Goal: Information Seeking & Learning: Learn about a topic

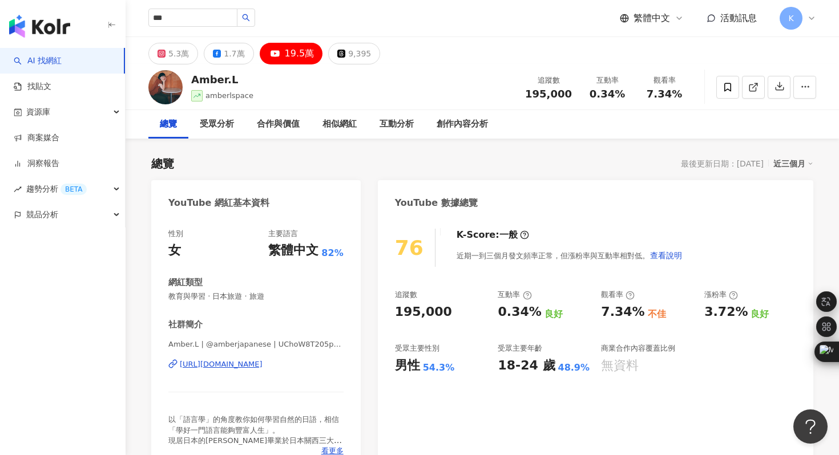
type input "***"
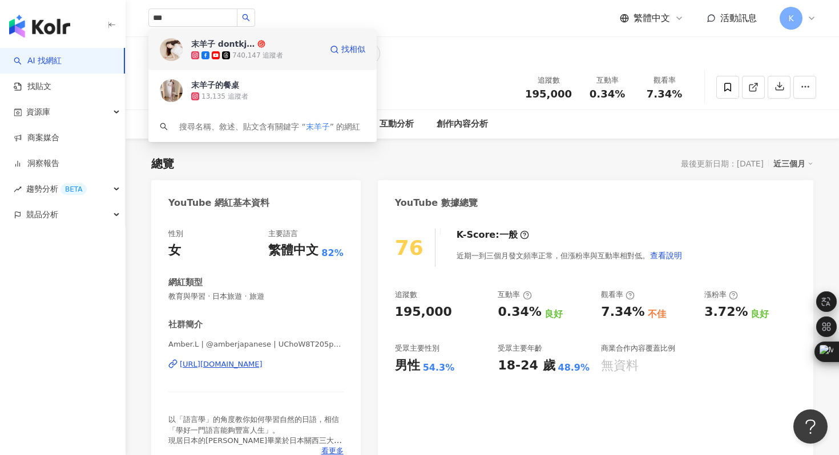
click at [169, 42] on img at bounding box center [171, 49] width 23 height 23
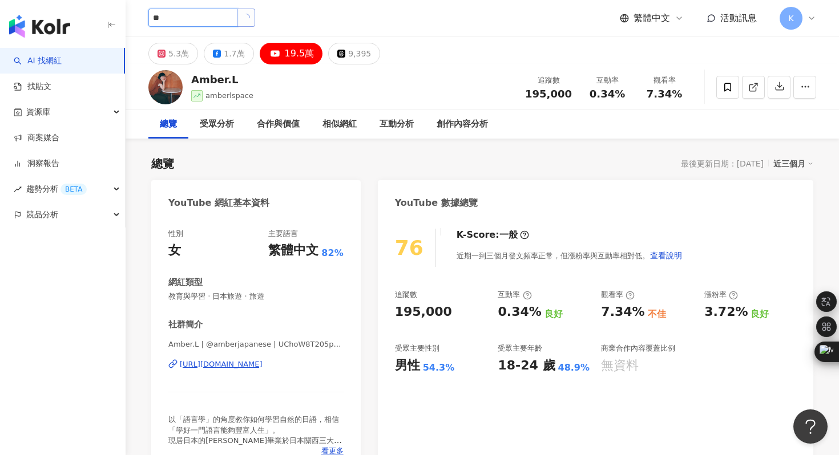
type input "*"
type input "**"
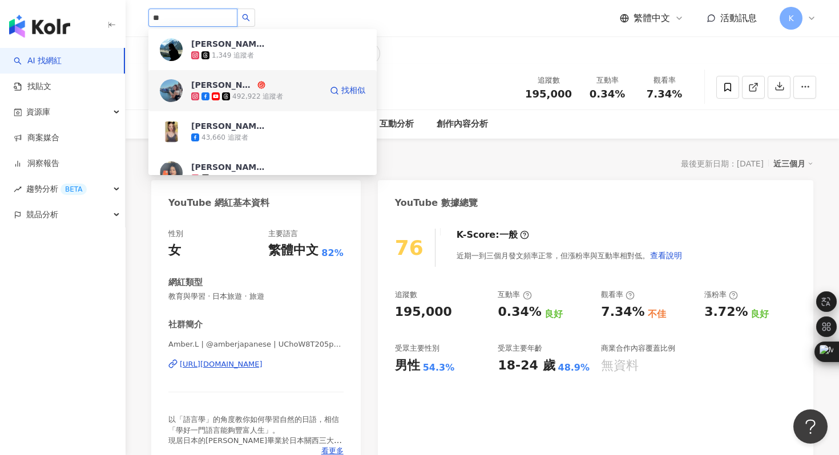
click at [175, 96] on img at bounding box center [171, 90] width 23 height 23
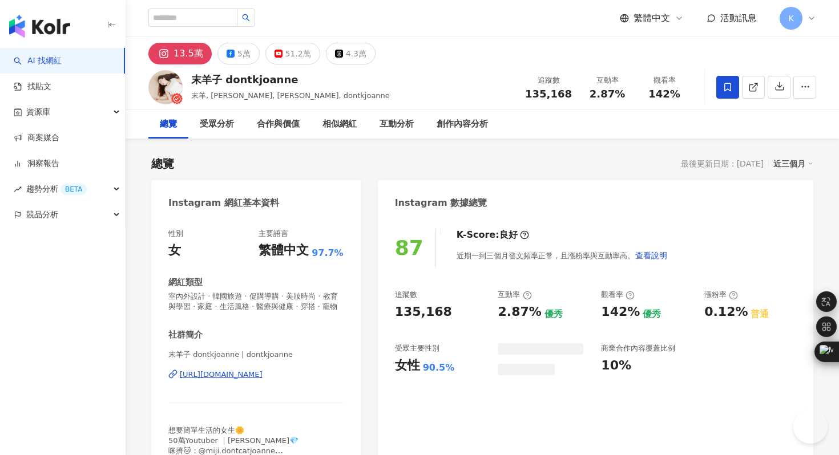
click at [294, 54] on div "51.2萬" at bounding box center [298, 54] width 26 height 16
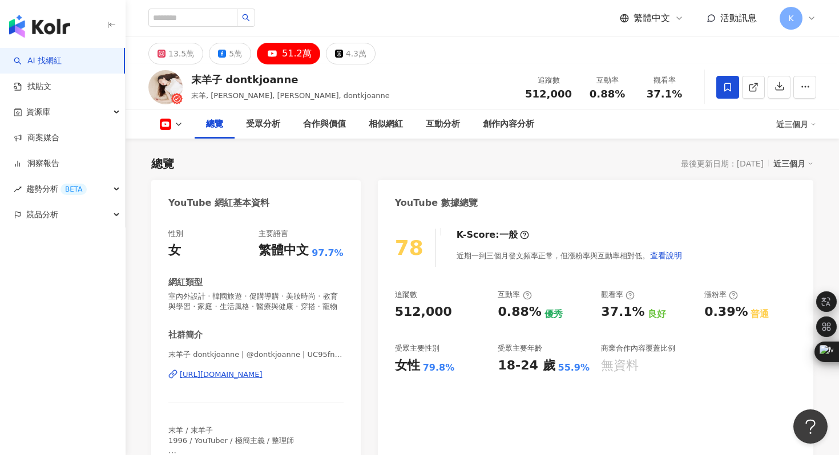
scroll to position [76, 0]
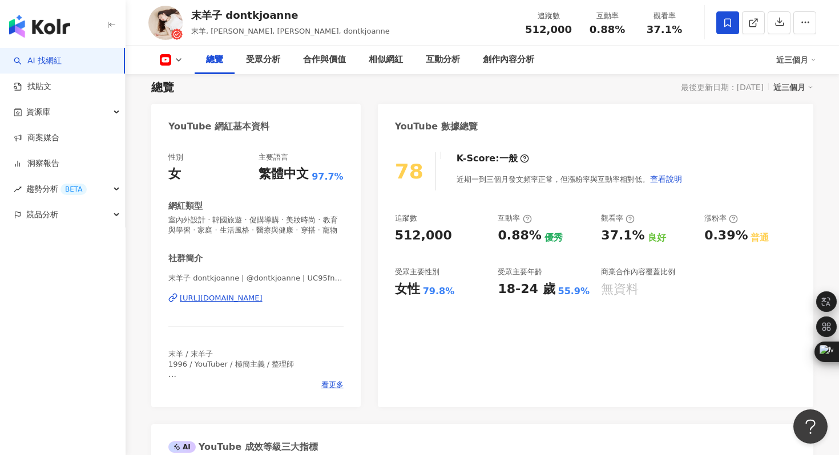
click at [263, 302] on div "https://www.youtube.com/channel/UC95fnKc0FYxhAiB3GQfzoZQ" at bounding box center [221, 298] width 83 height 10
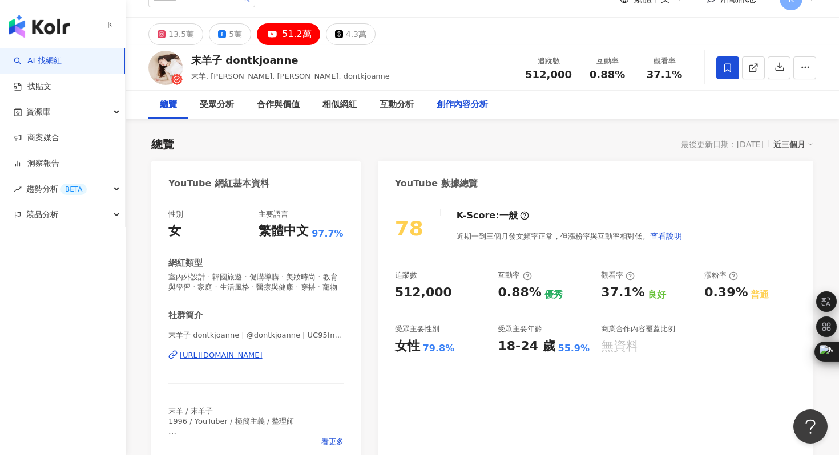
scroll to position [7, 0]
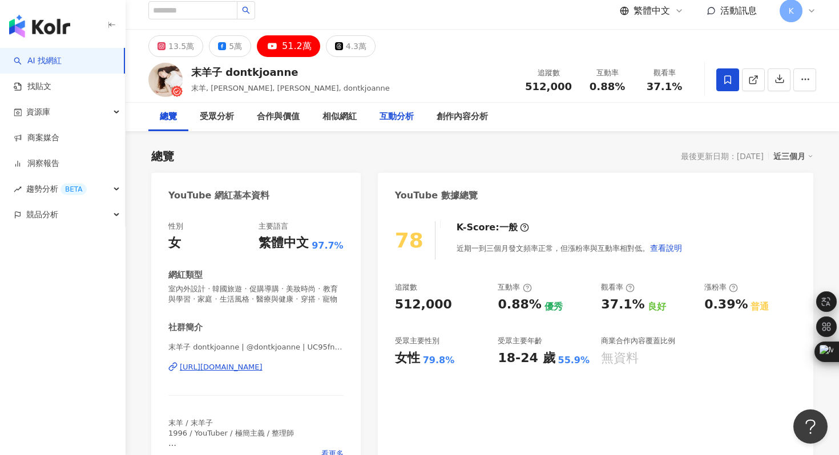
click at [395, 114] on div "互動分析" at bounding box center [397, 117] width 34 height 14
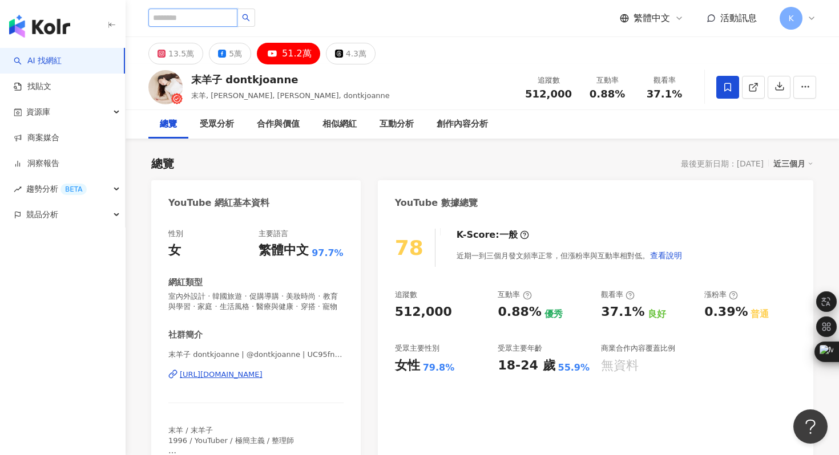
click at [204, 15] on input "search" at bounding box center [192, 18] width 89 height 18
type input "*"
type input "**"
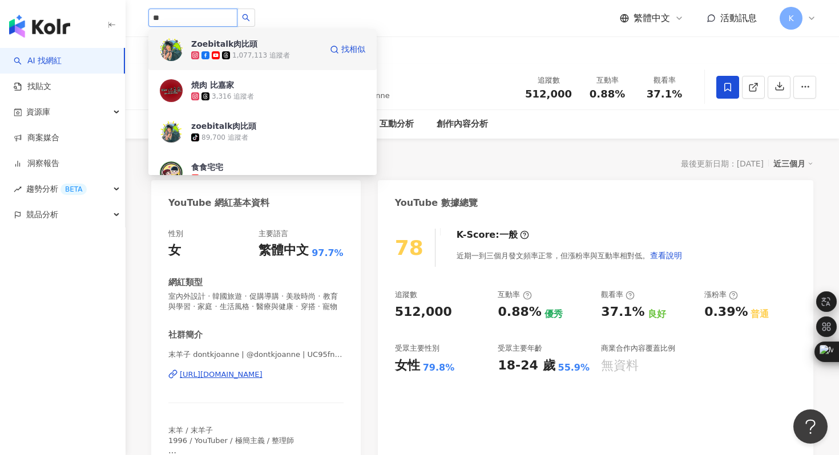
click at [172, 43] on img at bounding box center [171, 49] width 23 height 23
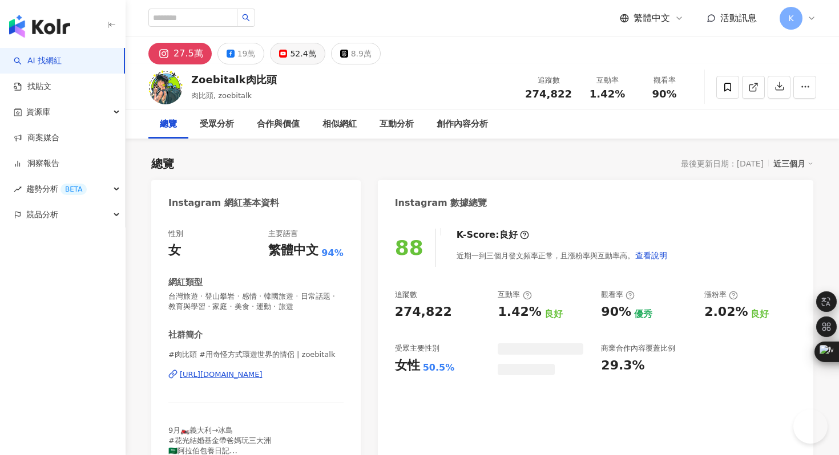
click at [296, 53] on div "52.4萬" at bounding box center [303, 54] width 26 height 16
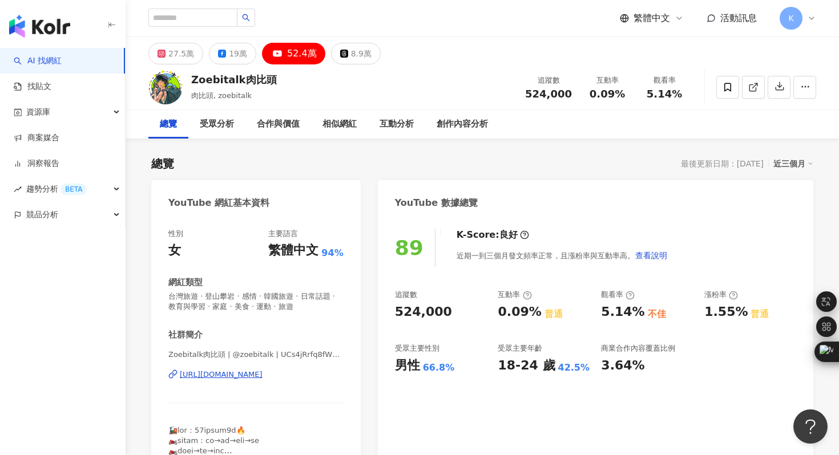
click at [263, 377] on div "https://www.youtube.com/channel/UCs4jRrfq8fWWwMj6-Xj_wHw" at bounding box center [221, 375] width 83 height 10
click at [263, 379] on div "https://www.youtube.com/channel/UCs4jRrfq8fWWwMj6-Xj_wHw" at bounding box center [221, 375] width 83 height 10
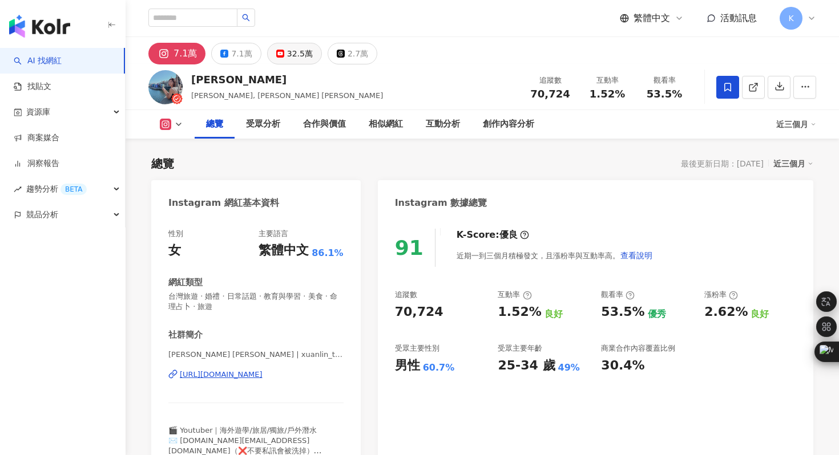
click at [300, 52] on div "32.5萬" at bounding box center [300, 54] width 26 height 16
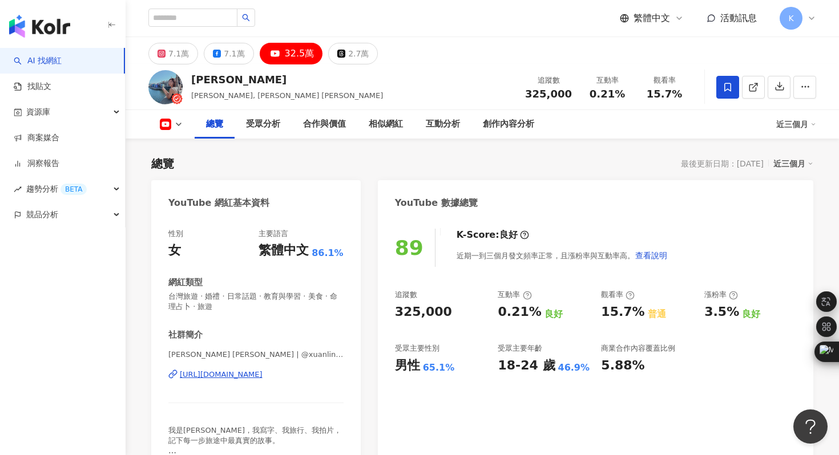
click at [263, 374] on div "https://www.youtube.com/channel/UCWeBdGB3GyRRJfoGPJ46-_Q" at bounding box center [221, 375] width 83 height 10
click at [432, 127] on div "互動分析" at bounding box center [443, 125] width 34 height 14
click at [186, 18] on input "search" at bounding box center [192, 18] width 89 height 18
paste input "**********"
type input "**********"
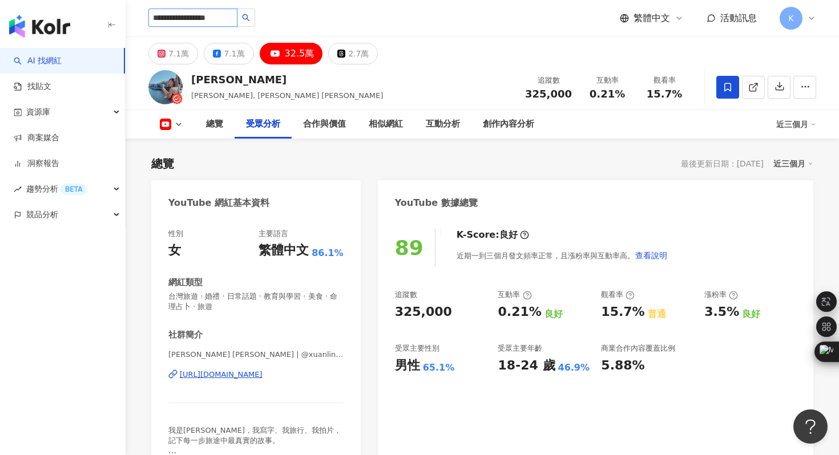
scroll to position [0, 8]
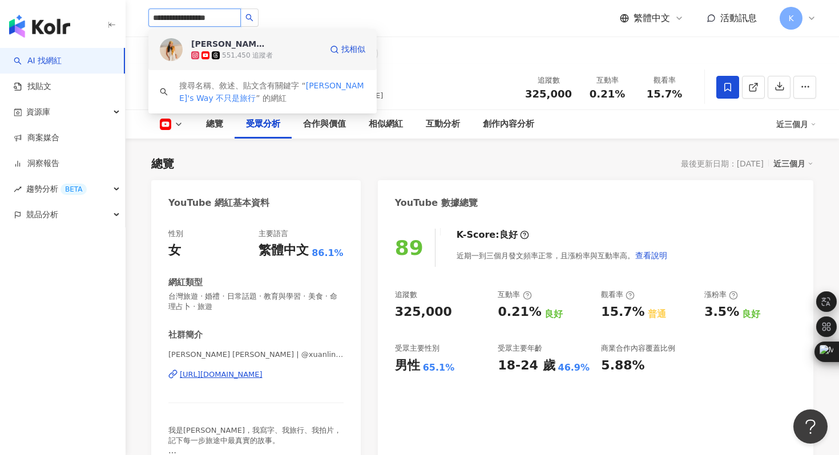
click at [171, 46] on img at bounding box center [171, 49] width 23 height 23
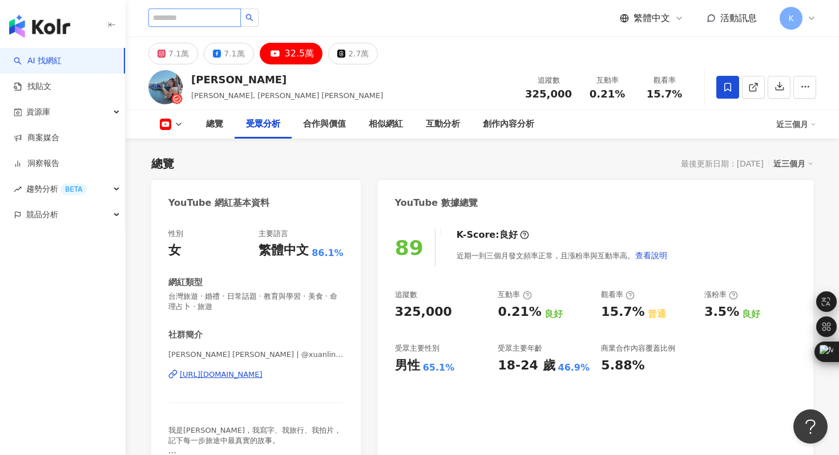
scroll to position [0, 0]
type input "***"
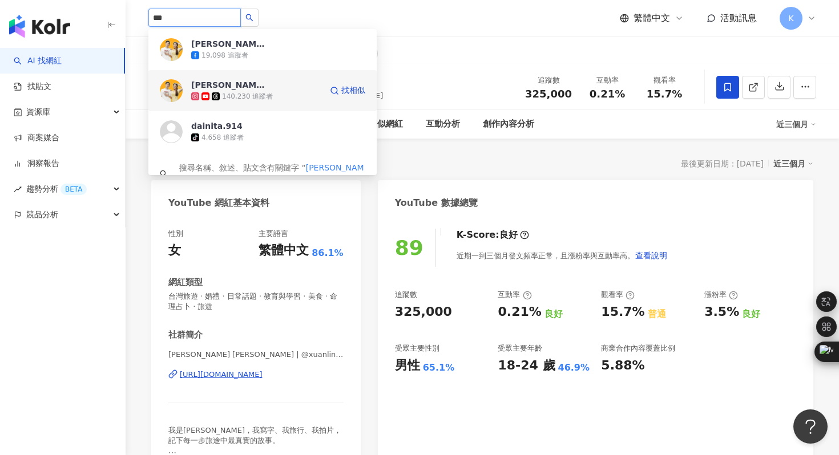
click at [172, 87] on img at bounding box center [171, 90] width 23 height 23
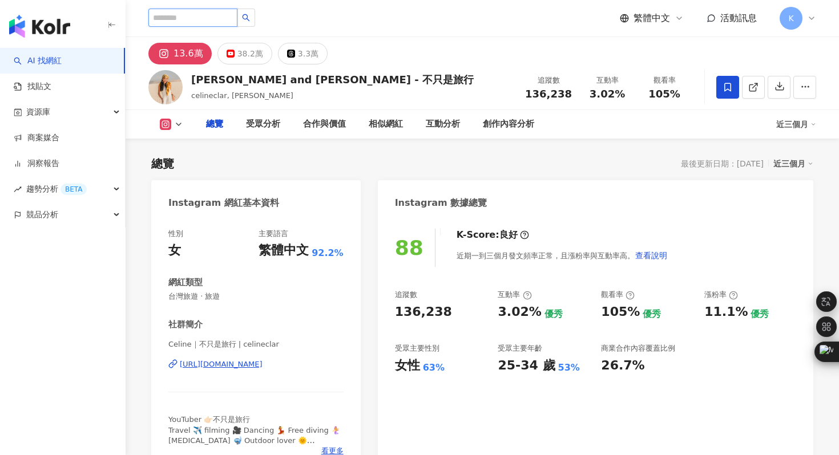
click at [183, 15] on input "search" at bounding box center [192, 18] width 89 height 18
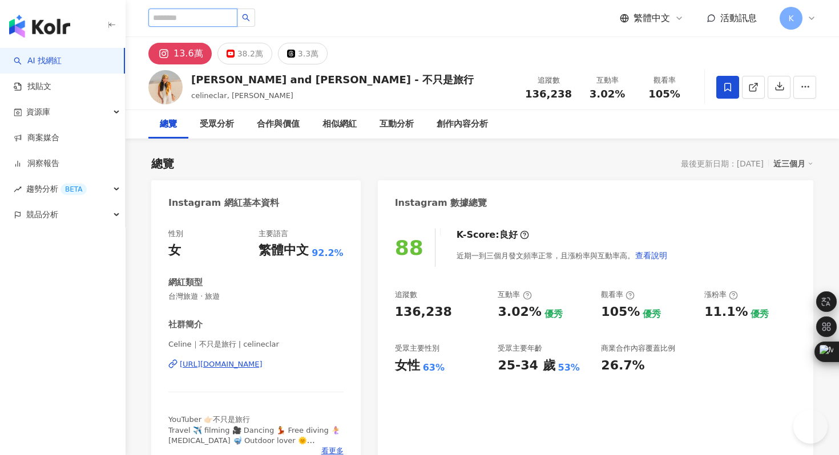
click at [183, 15] on input "search" at bounding box center [192, 18] width 89 height 18
paste input "********"
type input "********"
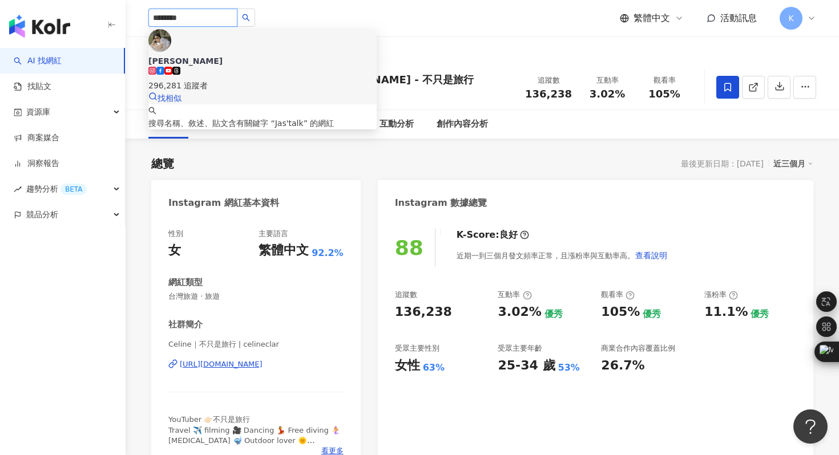
click at [171, 46] on img at bounding box center [159, 40] width 23 height 23
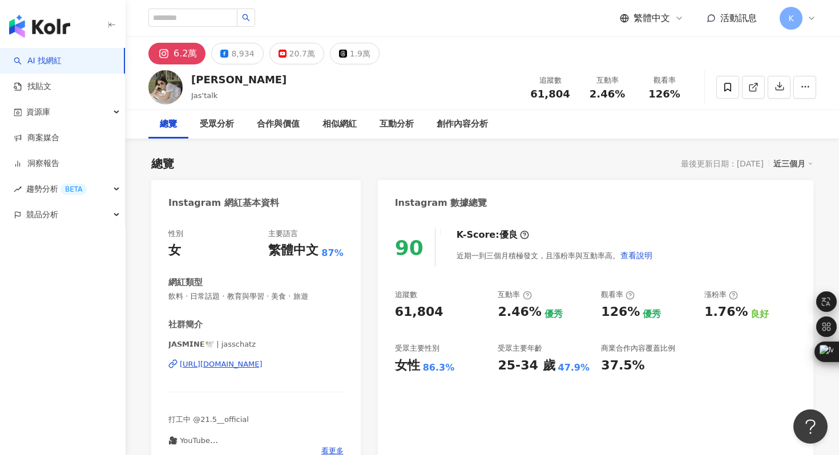
click at [302, 43] on button "20.7萬" at bounding box center [296, 54] width 55 height 22
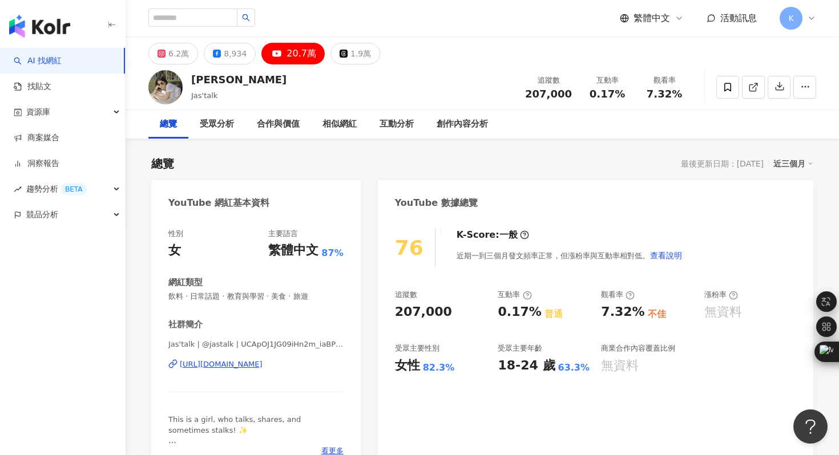
click at [263, 365] on div "https://www.youtube.com/channel/UCApOJ1JG09iHn2m_iaBPnzA" at bounding box center [221, 365] width 83 height 10
click at [192, 83] on div "Jasmine" at bounding box center [238, 79] width 95 height 14
drag, startPoint x: 189, startPoint y: 96, endPoint x: 228, endPoint y: 95, distance: 38.2
click at [228, 95] on div "Jasmine Jas'talk 追蹤數 207,000 互動率 0.17% 觀看率 7.32%" at bounding box center [482, 86] width 713 height 45
copy span "Jas'talk"
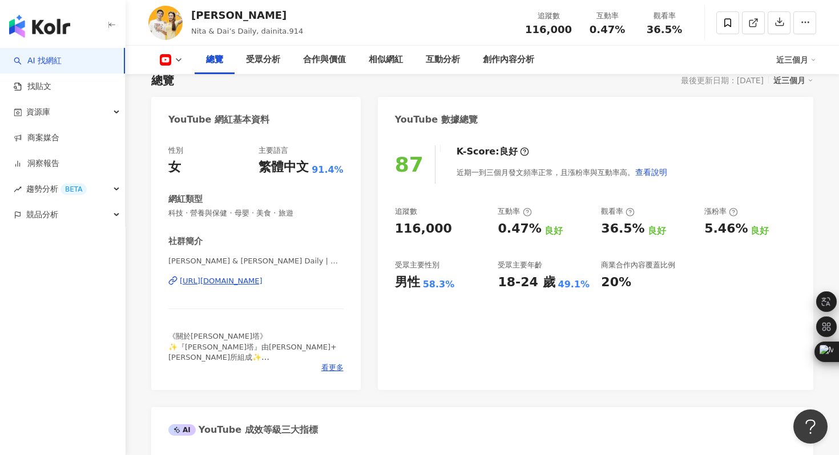
scroll to position [84, 0]
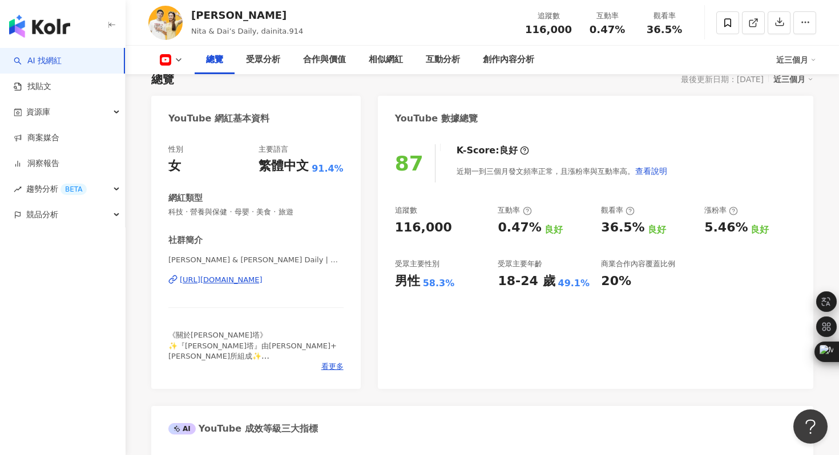
click at [263, 282] on div "https://www.youtube.com/channel/UCnakoe1dr7Gn_TQbkVE1rbQ" at bounding box center [221, 280] width 83 height 10
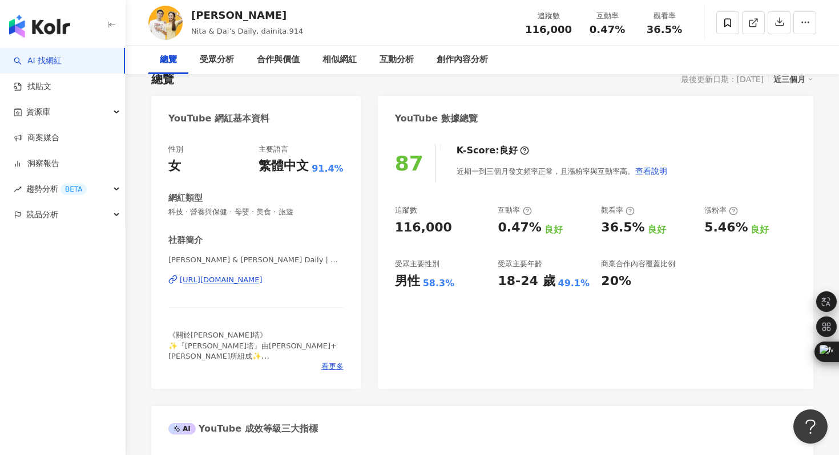
scroll to position [0, 0]
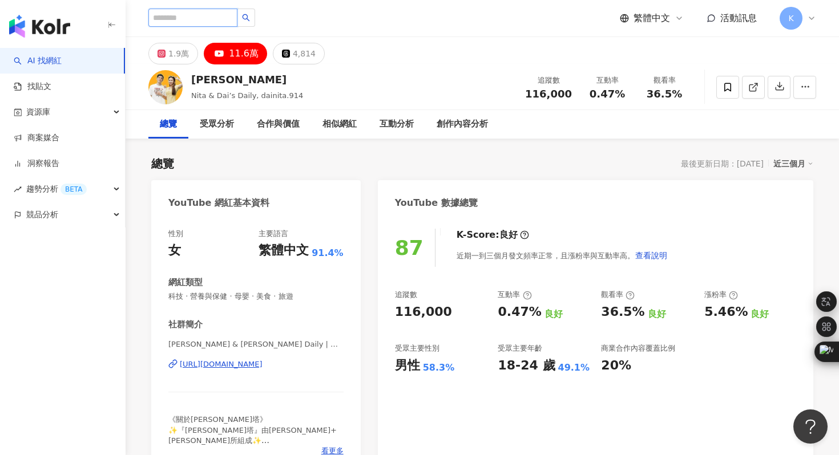
click at [179, 16] on input "search" at bounding box center [192, 18] width 89 height 18
type input "*"
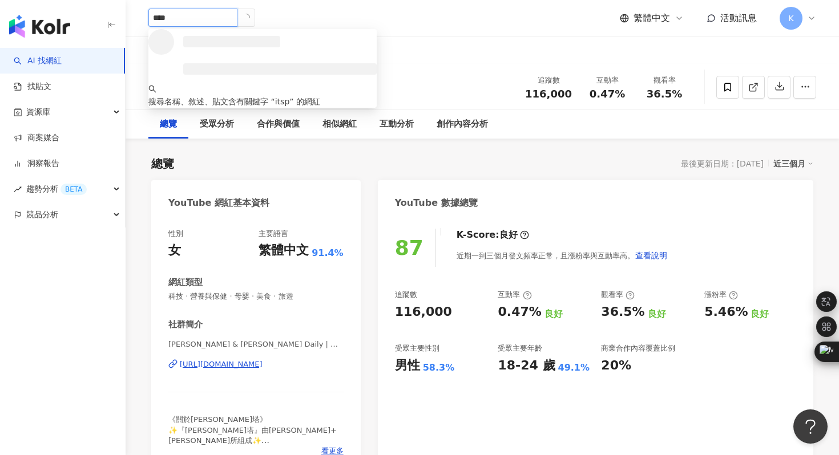
type input "*****"
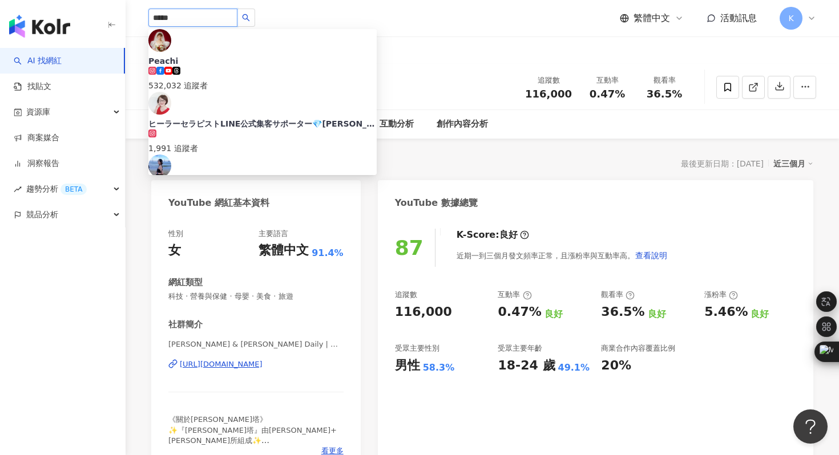
click at [167, 51] on img at bounding box center [159, 40] width 23 height 23
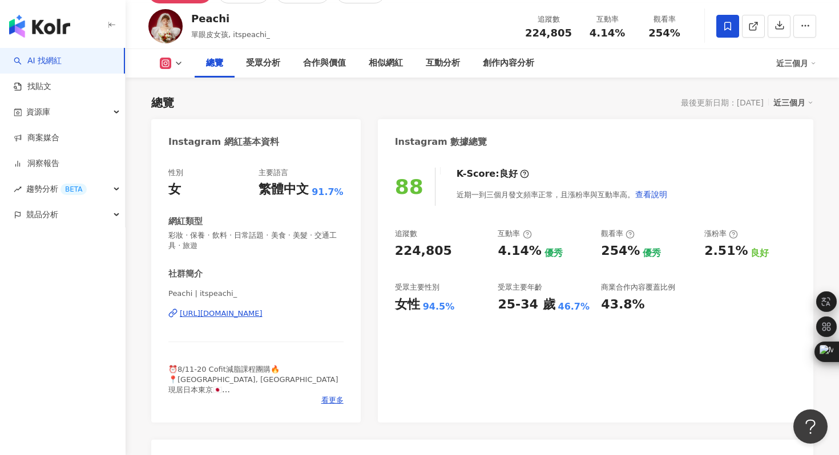
scroll to position [62, 0]
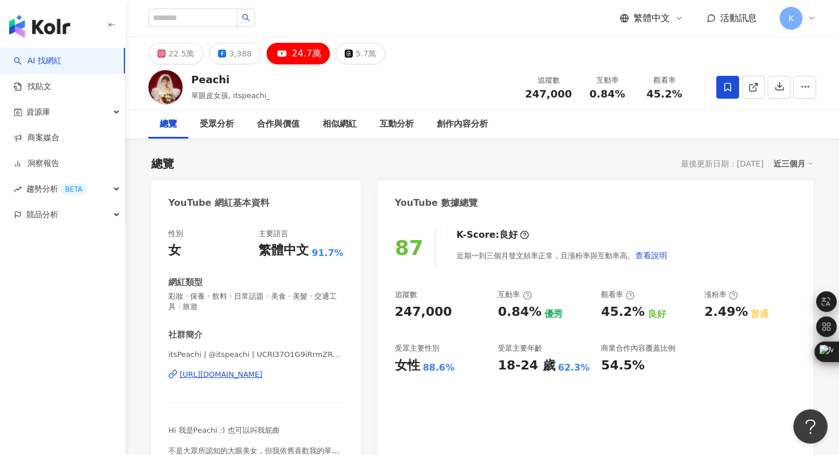
click at [263, 375] on div "[URL][DOMAIN_NAME]" at bounding box center [221, 375] width 83 height 10
click at [396, 123] on div "互動分析" at bounding box center [397, 125] width 34 height 14
drag, startPoint x: 230, startPoint y: 92, endPoint x: 264, endPoint y: 92, distance: 33.7
click at [264, 92] on span "單眼皮女孩, itspeachi_" at bounding box center [230, 95] width 79 height 9
click at [181, 16] on input "search" at bounding box center [192, 18] width 89 height 18
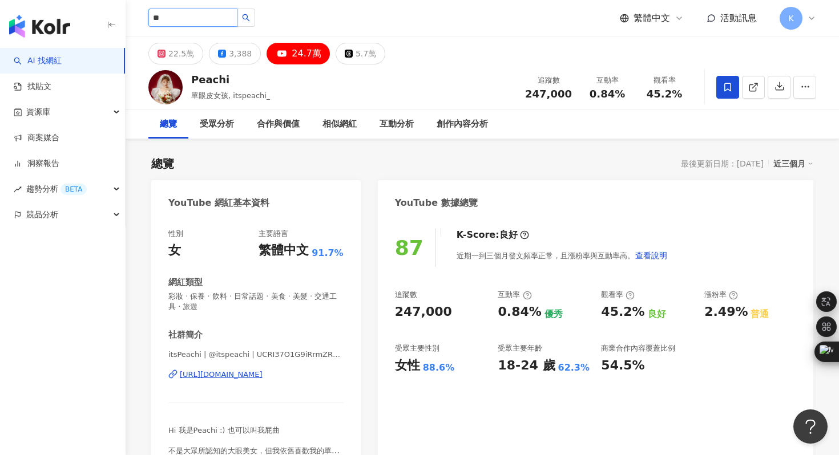
type input "***"
paste input "*******"
type input "*******"
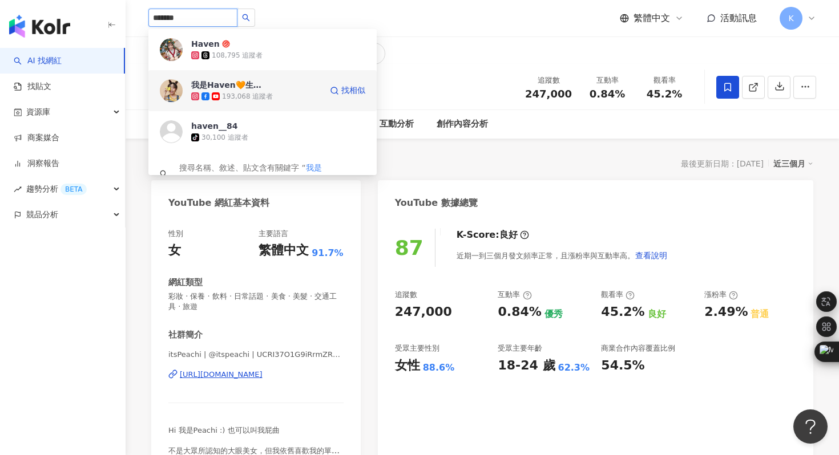
click at [170, 96] on img at bounding box center [171, 90] width 23 height 23
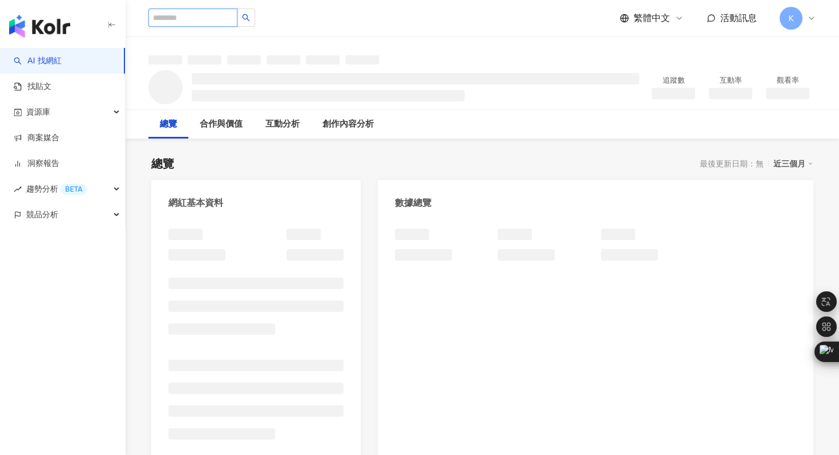
click at [190, 15] on input "search" at bounding box center [192, 18] width 89 height 18
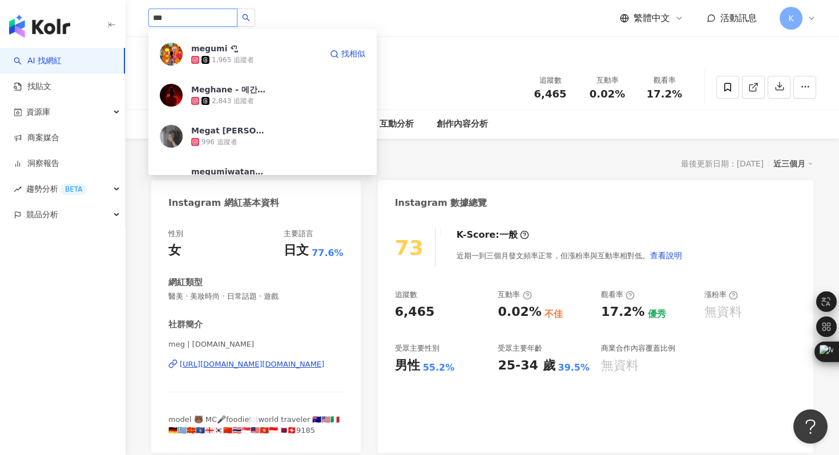
scroll to position [2047, 0]
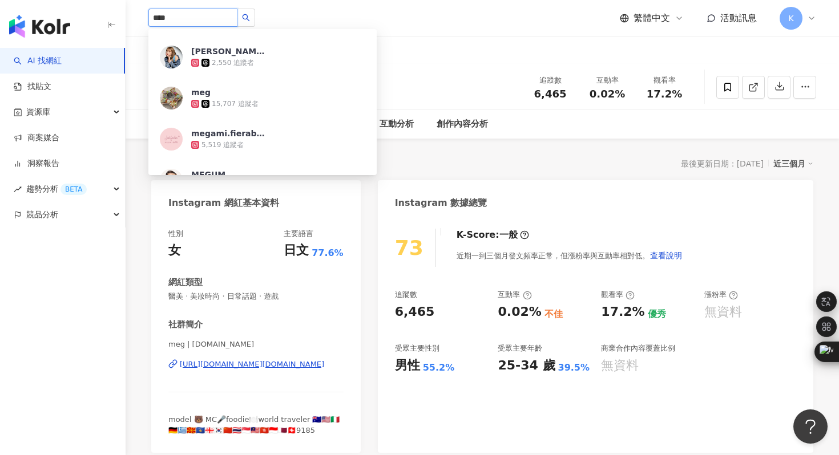
type input "*****"
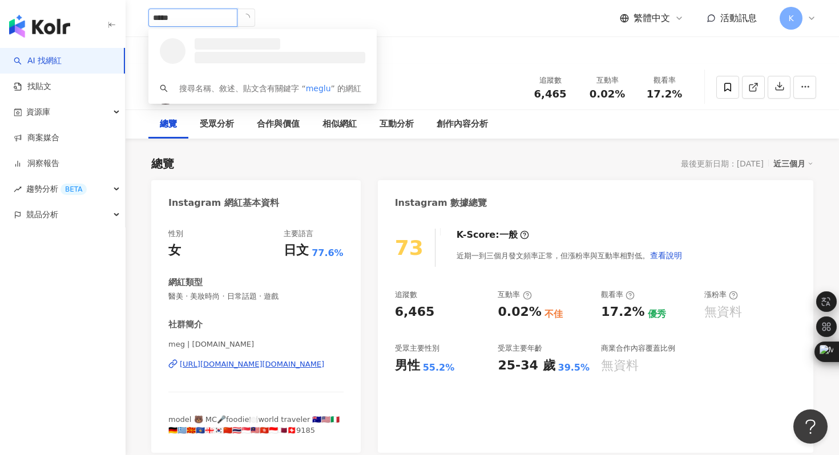
scroll to position [0, 0]
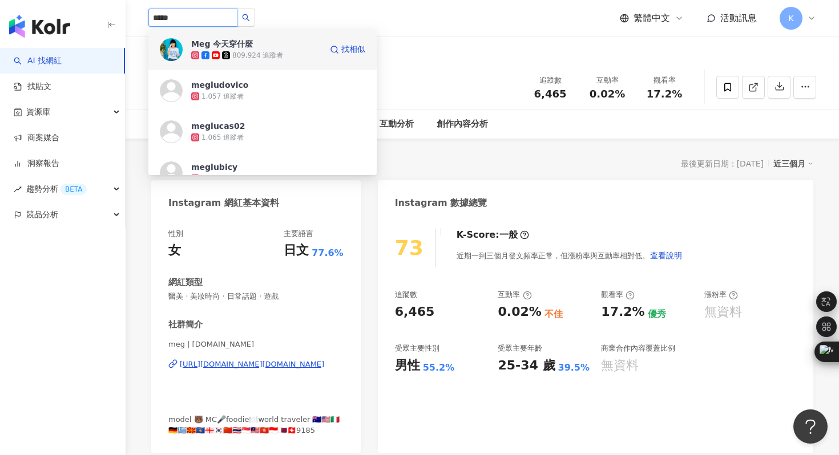
click at [176, 41] on img at bounding box center [171, 49] width 23 height 23
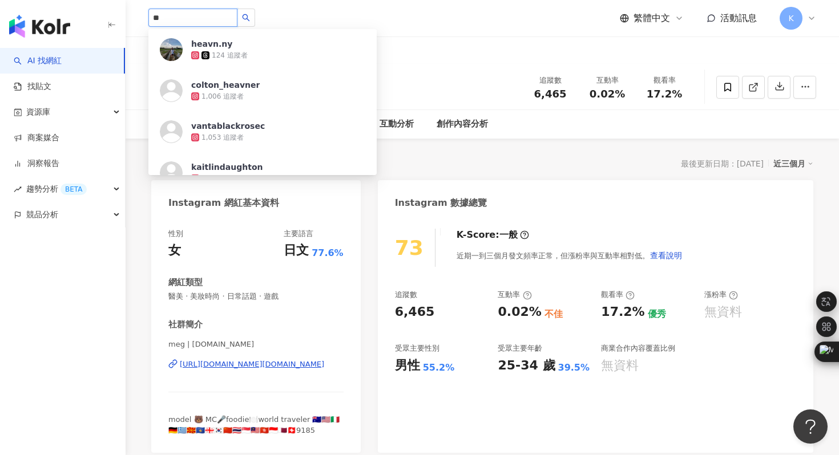
type input "*"
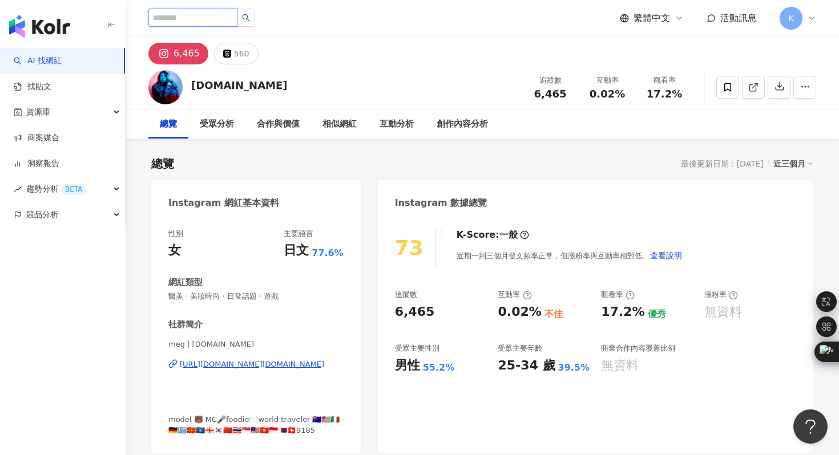
paste input "**********"
type input "**********"
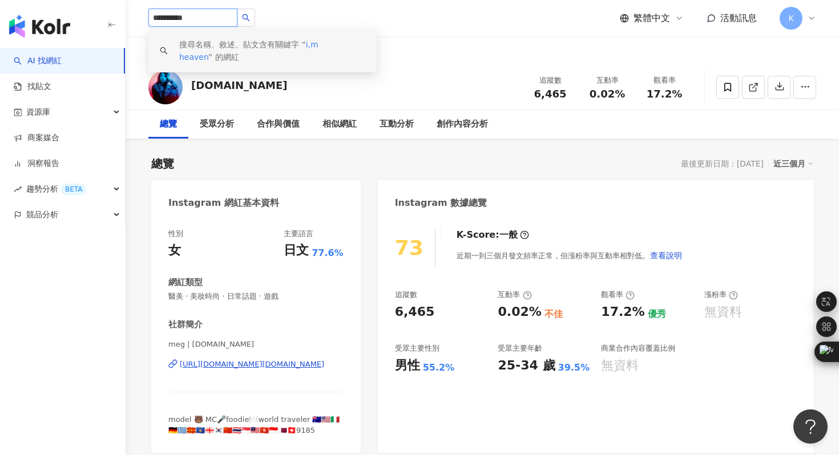
drag, startPoint x: 203, startPoint y: 15, endPoint x: 115, endPoint y: 15, distance: 88.5
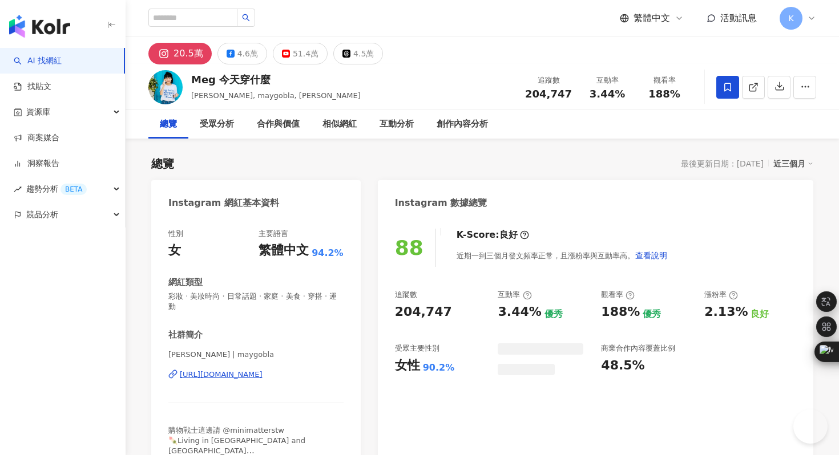
click at [298, 49] on div "51.4萬" at bounding box center [306, 54] width 26 height 16
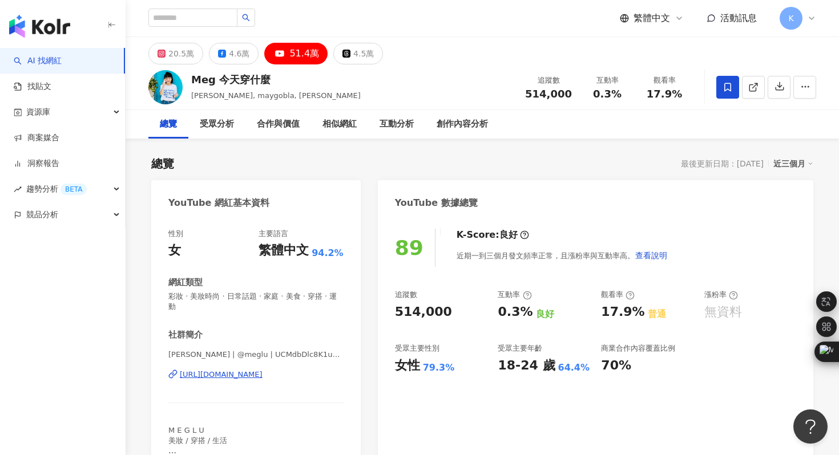
click at [263, 370] on div "https://www.youtube.com/channel/UCMdbDlc8K1u_M0Qer5L98ng" at bounding box center [221, 375] width 83 height 10
click at [398, 123] on div "互動分析" at bounding box center [397, 125] width 34 height 14
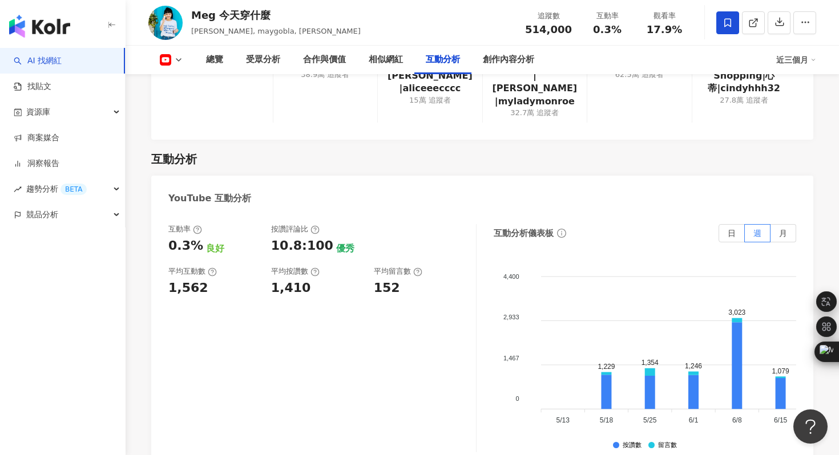
scroll to position [2127, 0]
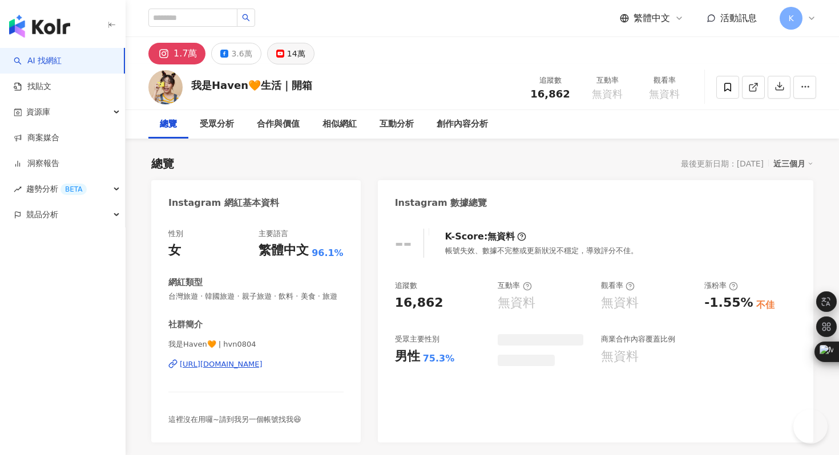
click at [292, 55] on div "14萬" at bounding box center [296, 54] width 18 height 16
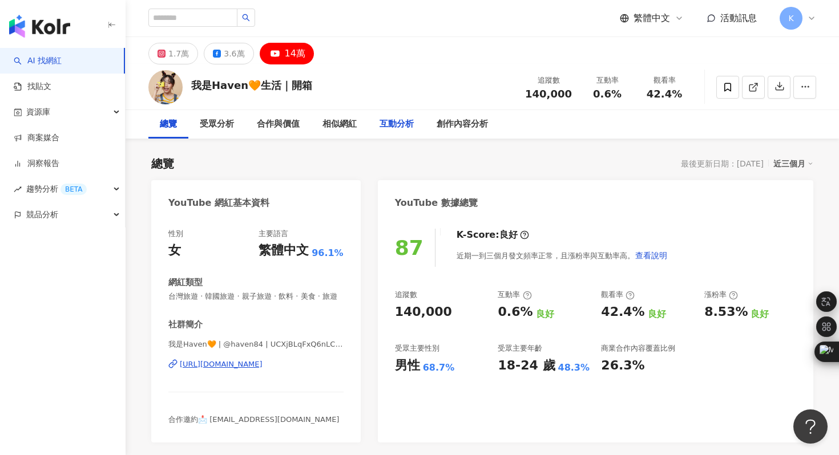
click at [404, 126] on div "互動分析" at bounding box center [397, 125] width 34 height 14
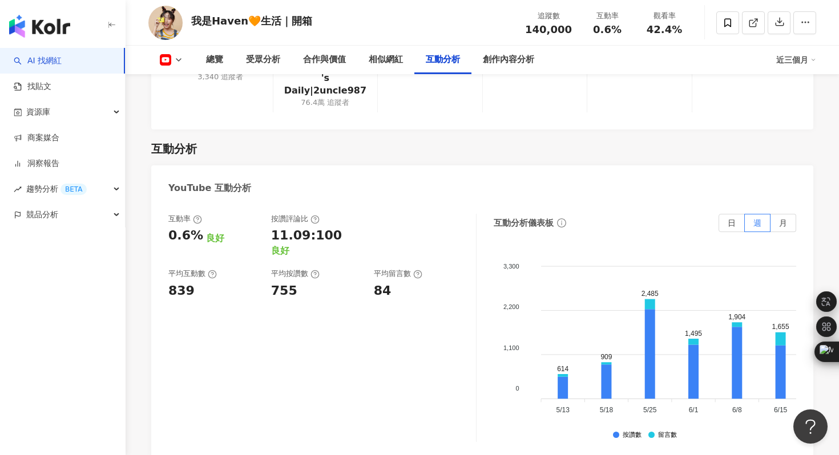
scroll to position [2022, 0]
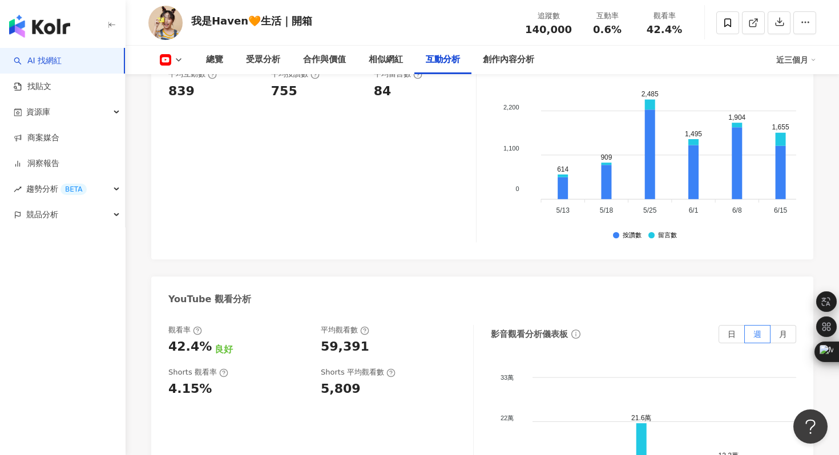
click at [53, 27] on img "button" at bounding box center [39, 26] width 61 height 23
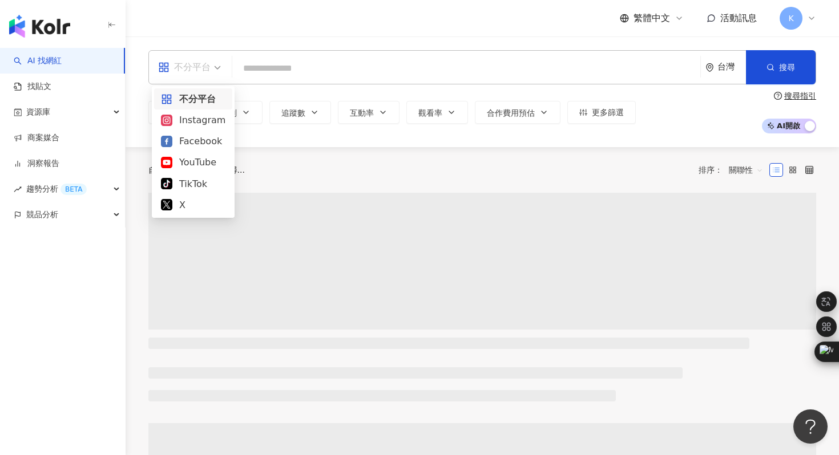
click at [213, 62] on span "不分平台" at bounding box center [189, 67] width 63 height 18
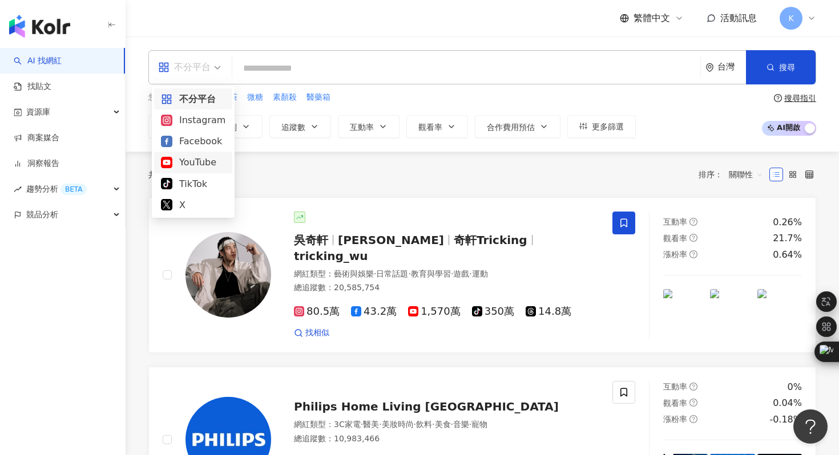
click at [189, 164] on div "YouTube" at bounding box center [193, 162] width 64 height 14
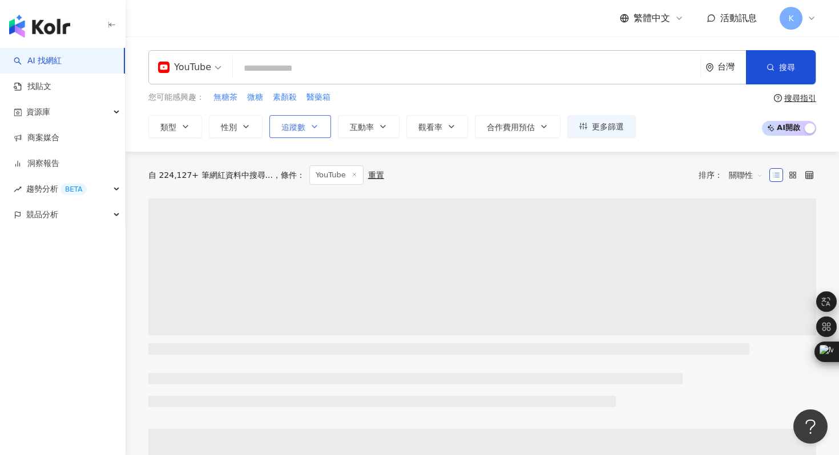
click at [306, 125] on button "追蹤數" at bounding box center [300, 126] width 62 height 23
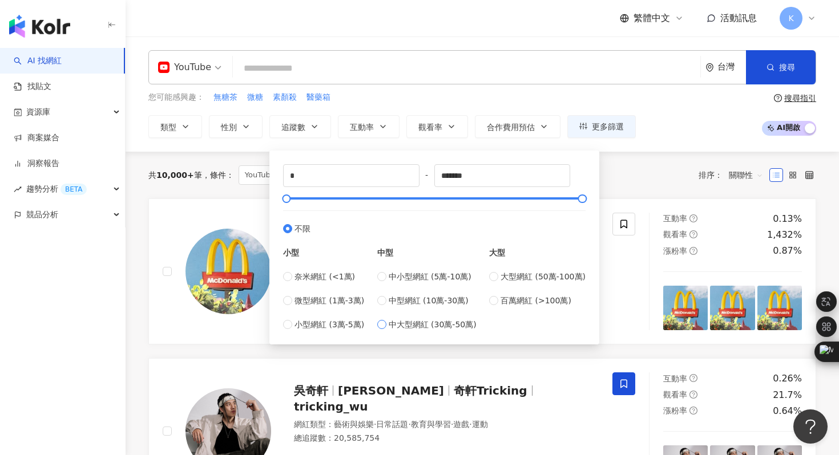
click at [437, 324] on span "中大型網紅 (30萬-50萬)" at bounding box center [433, 324] width 88 height 13
type input "******"
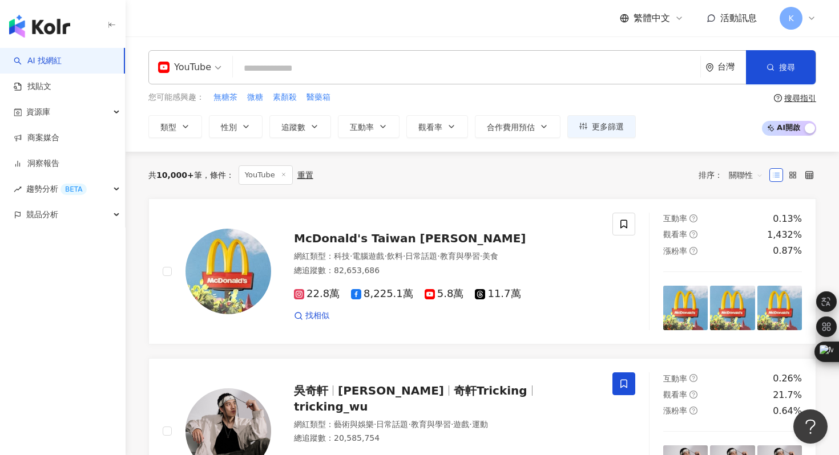
click at [627, 140] on div "YouTube 台灣 搜尋 您可能感興趣： 無糖茶 微糖 素顏殺 醫藥箱 類型 性別 追蹤數 互動率 觀看率 合作費用預估 更多篩選 ****** - ***…" at bounding box center [482, 94] width 713 height 115
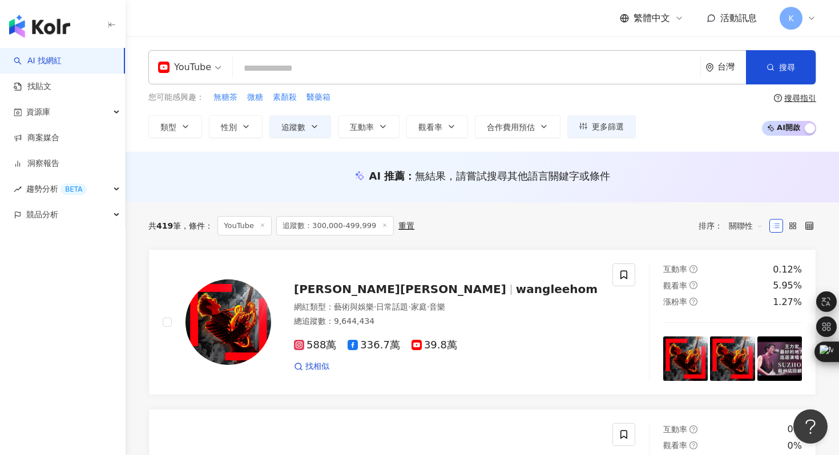
scroll to position [2, 0]
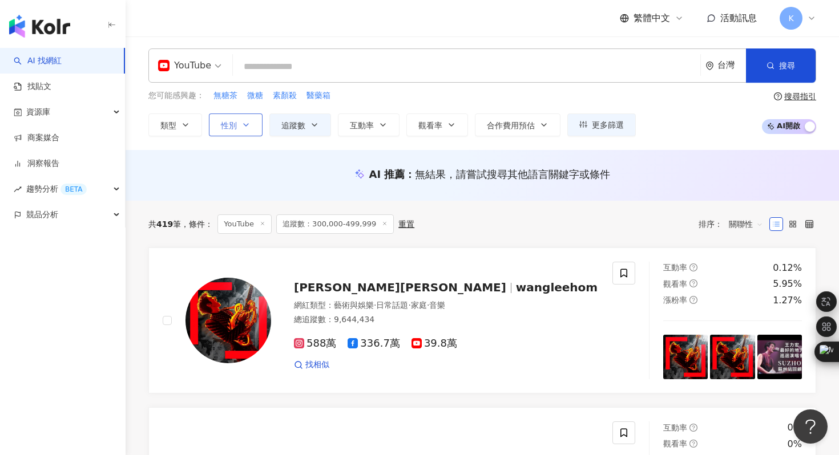
click at [233, 127] on span "性別" at bounding box center [229, 125] width 16 height 9
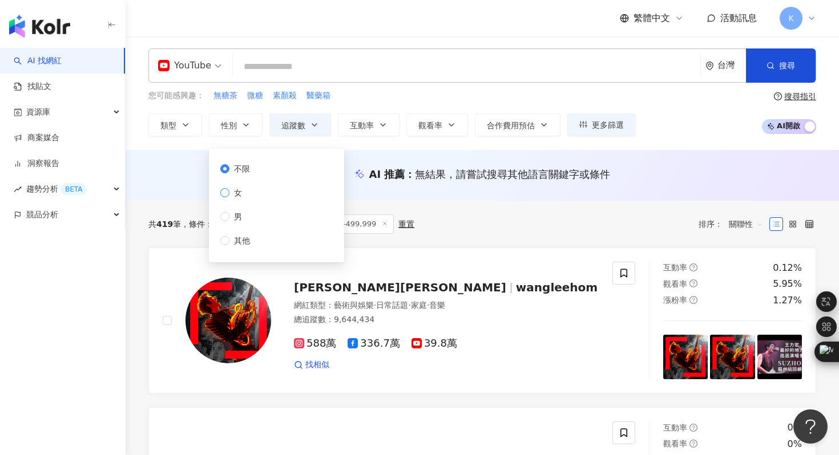
click at [233, 195] on span "女" at bounding box center [237, 193] width 17 height 13
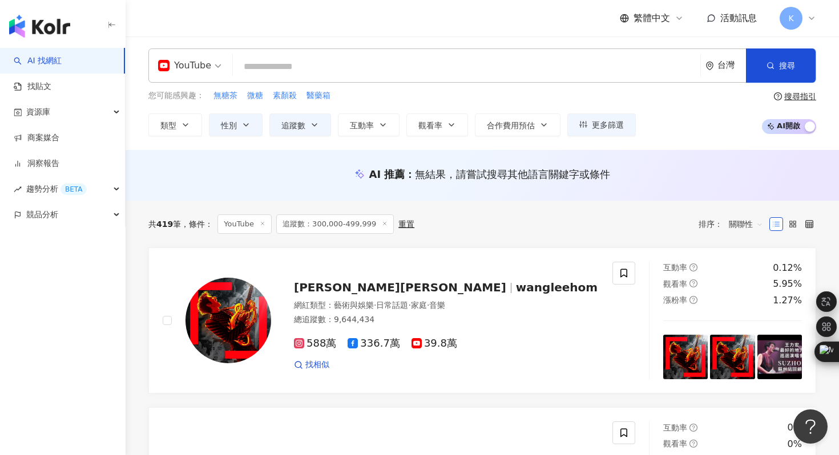
click at [439, 191] on div "AI 推薦 ： 無結果，請嘗試搜尋其他語言關鍵字或條件" at bounding box center [482, 175] width 713 height 51
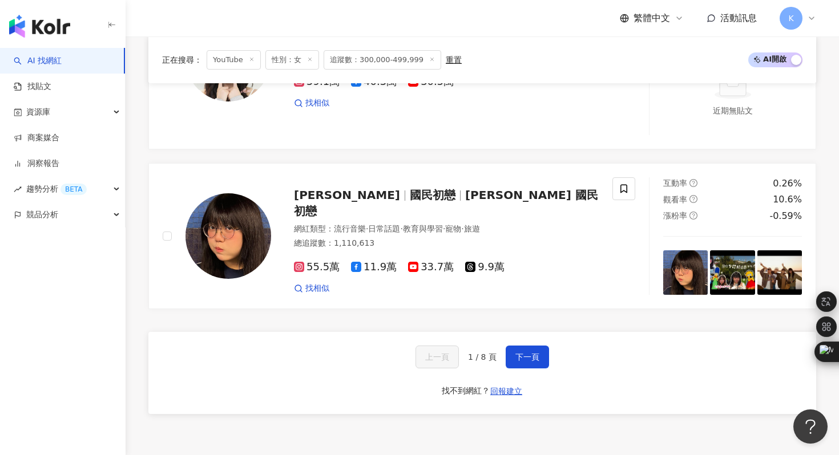
scroll to position [2314, 0]
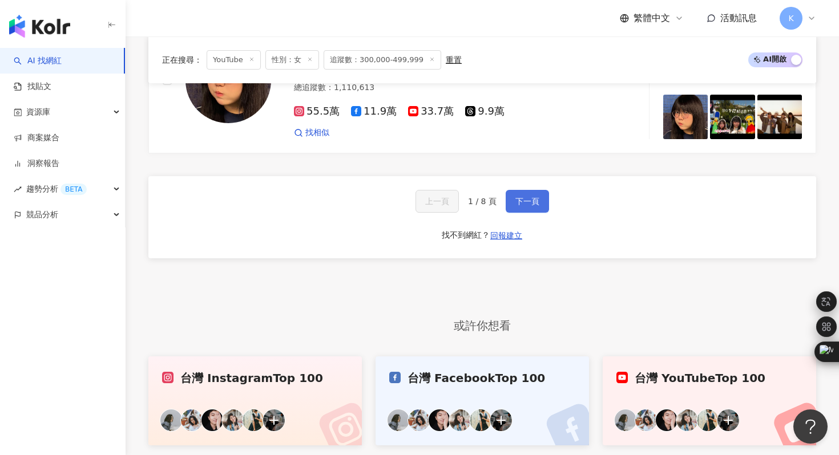
click at [539, 197] on button "下一頁" at bounding box center [527, 201] width 43 height 23
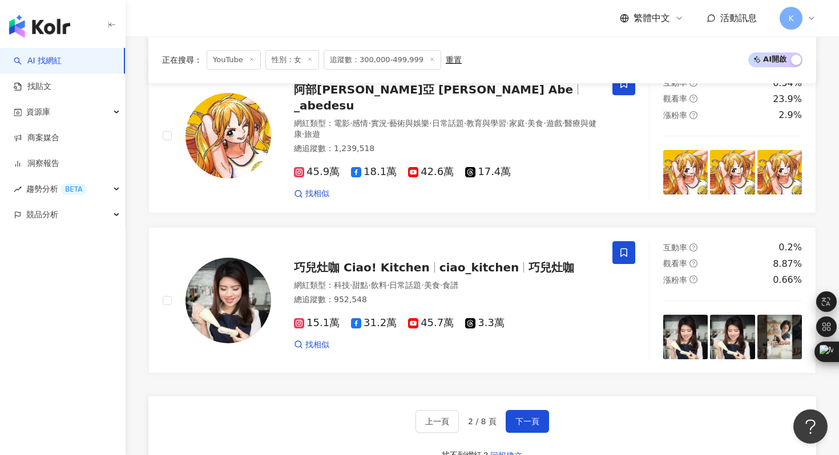
scroll to position [1959, 0]
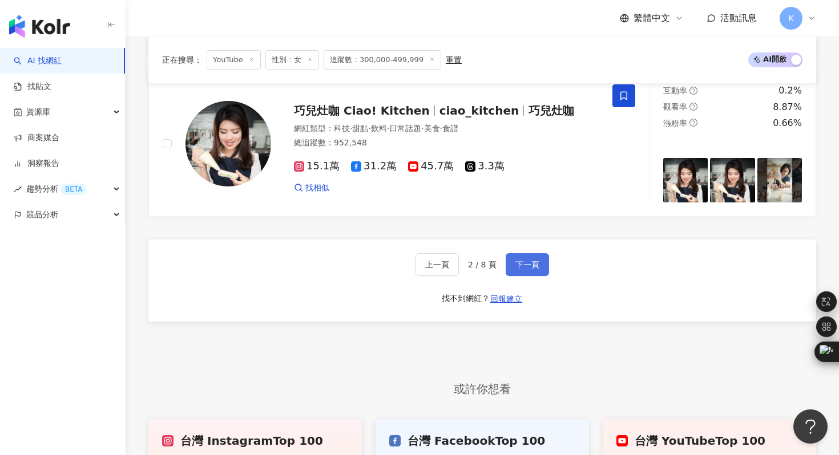
click at [514, 253] on button "下一頁" at bounding box center [527, 264] width 43 height 23
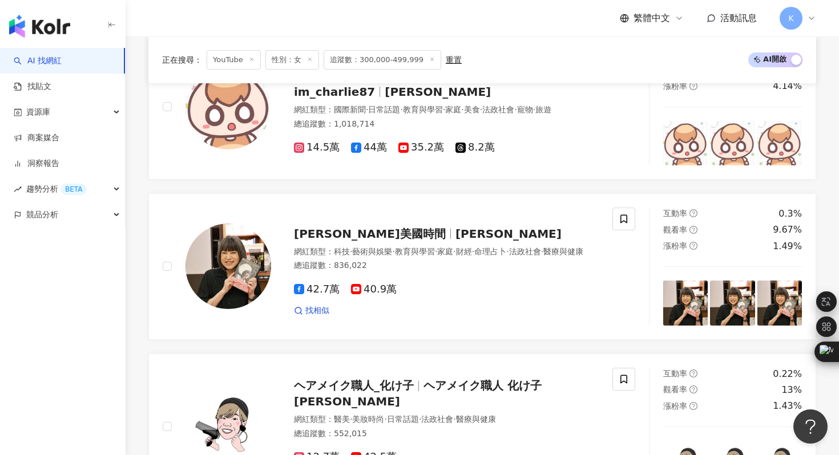
scroll to position [723, 0]
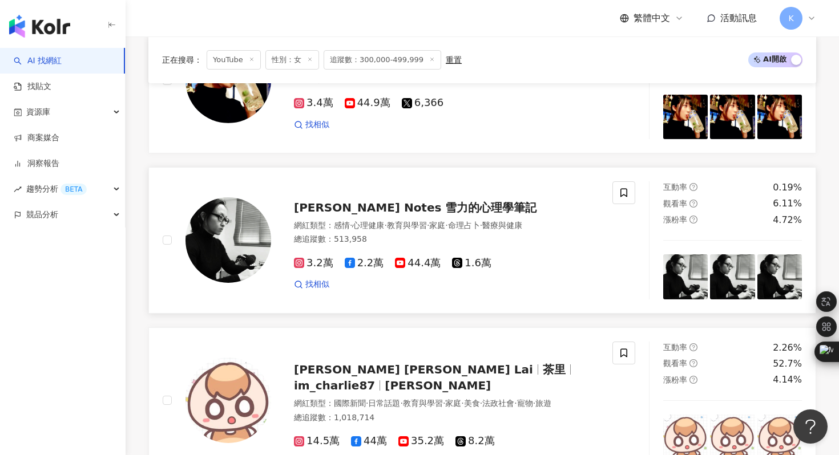
click at [236, 245] on img at bounding box center [228, 240] width 86 height 86
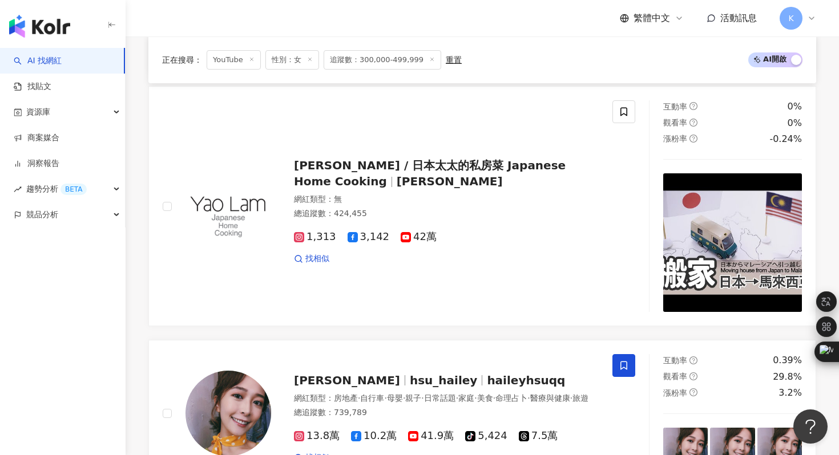
scroll to position [1861, 0]
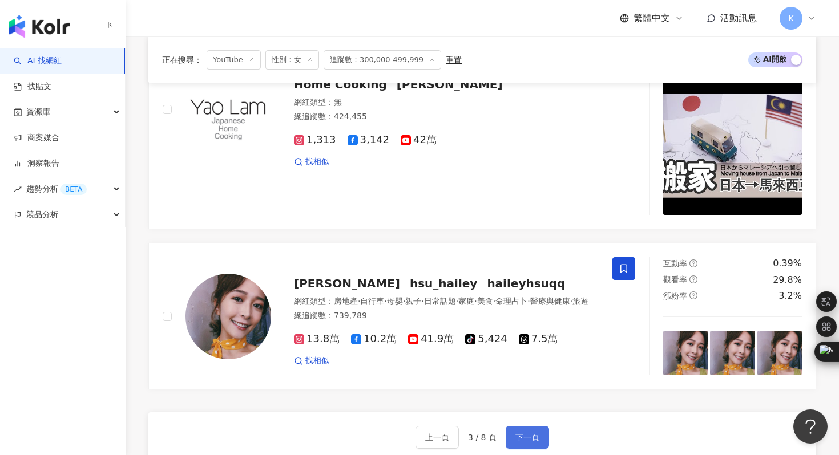
click at [528, 438] on span "下一頁" at bounding box center [527, 437] width 24 height 9
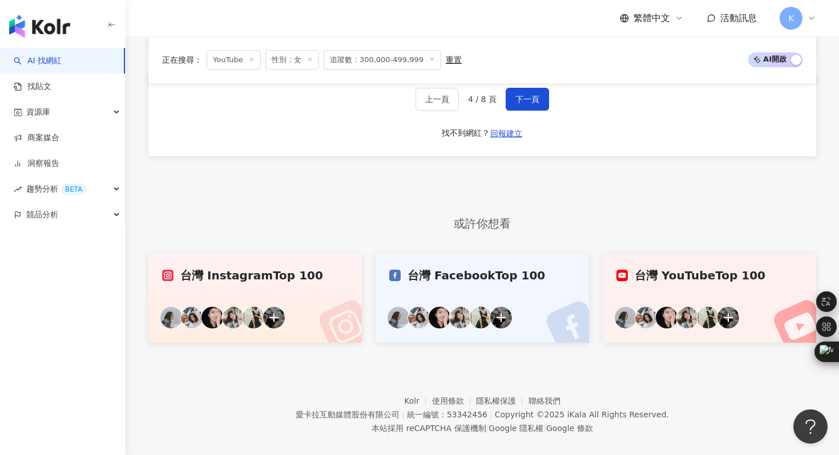
scroll to position [1971, 0]
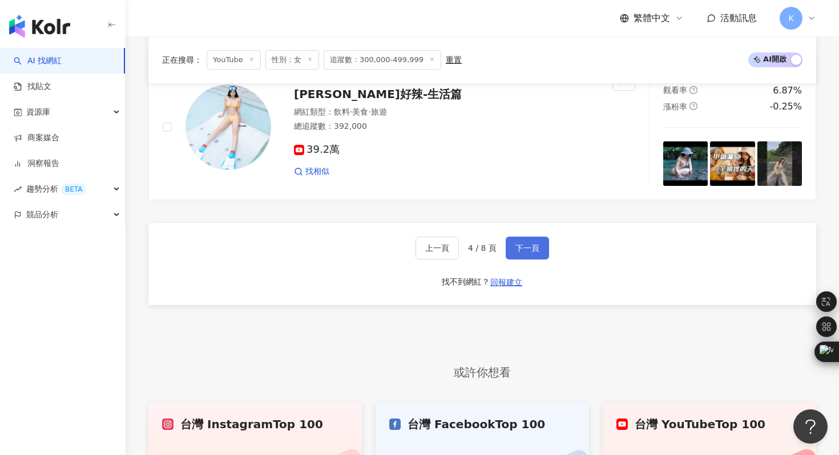
click at [527, 239] on button "下一頁" at bounding box center [527, 248] width 43 height 23
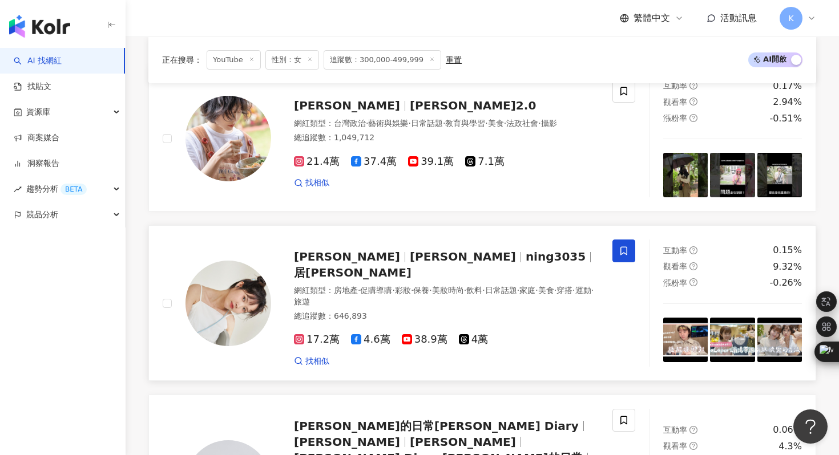
scroll to position [110, 0]
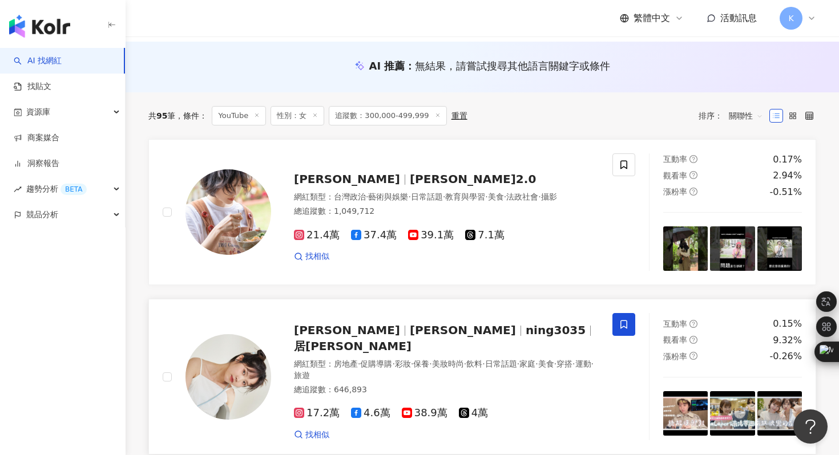
click at [227, 368] on img at bounding box center [228, 377] width 86 height 86
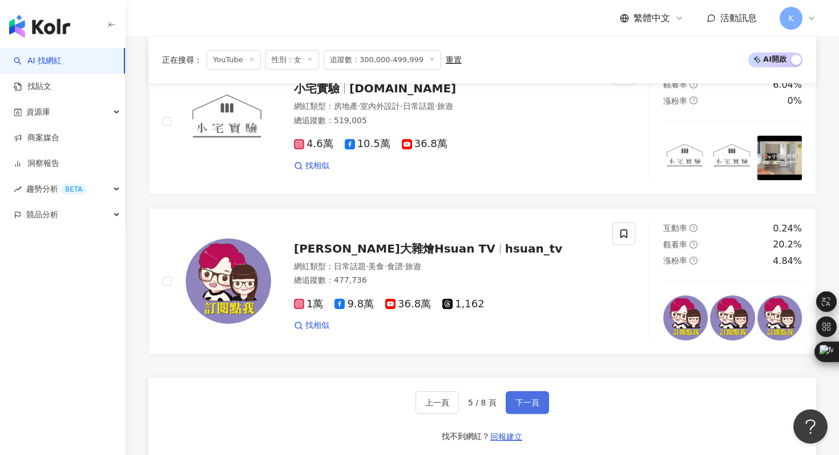
click at [527, 398] on span "下一頁" at bounding box center [527, 402] width 24 height 9
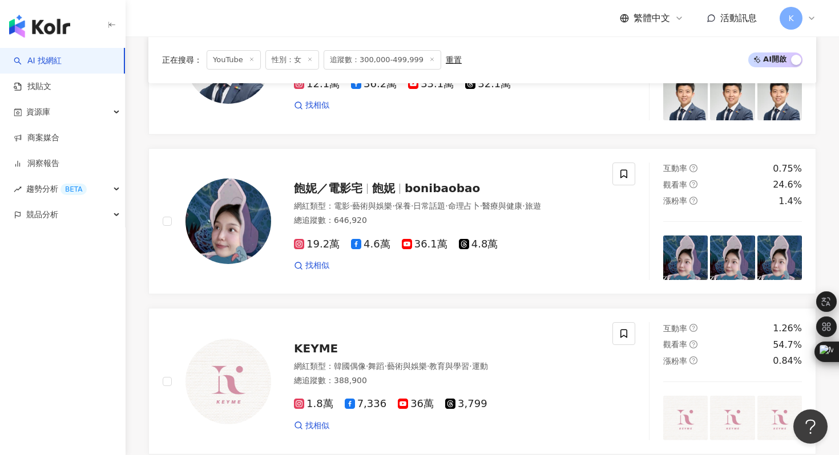
scroll to position [1158, 0]
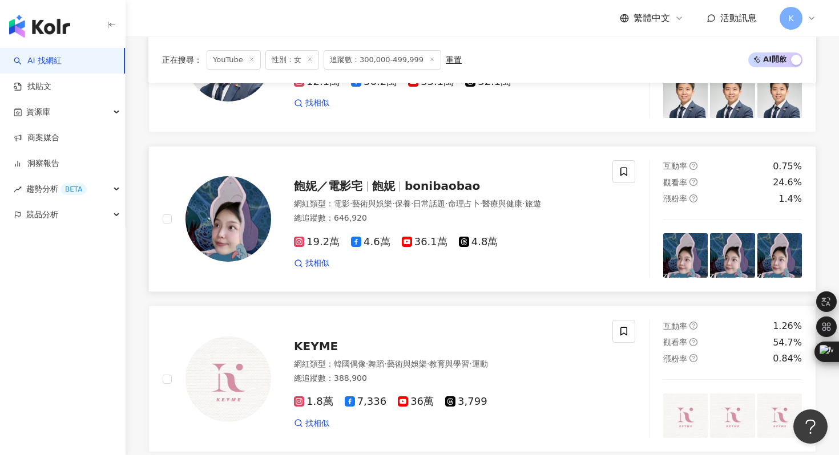
click at [204, 227] on img at bounding box center [228, 219] width 86 height 86
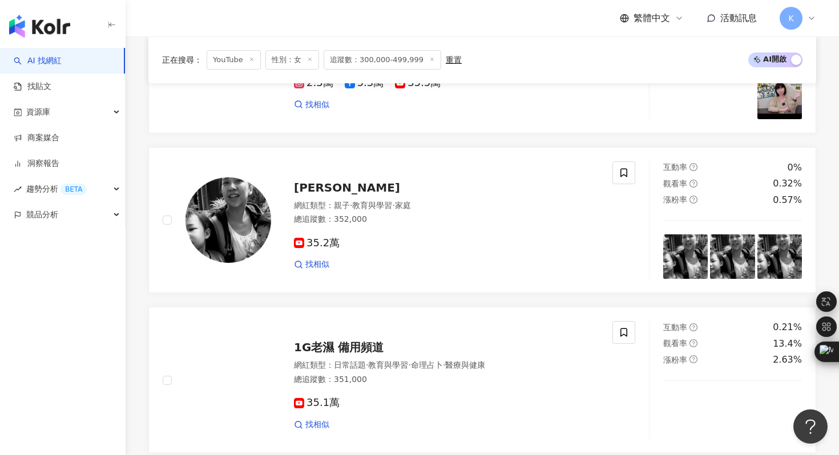
scroll to position [2080, 0]
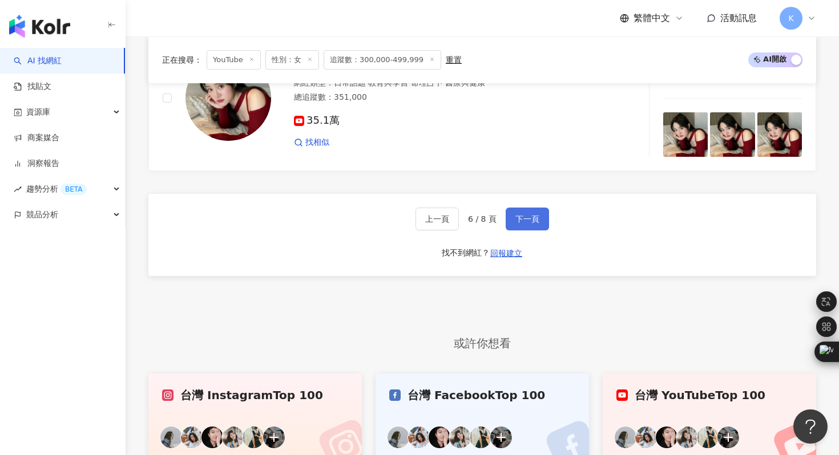
click at [531, 218] on span "下一頁" at bounding box center [527, 219] width 24 height 9
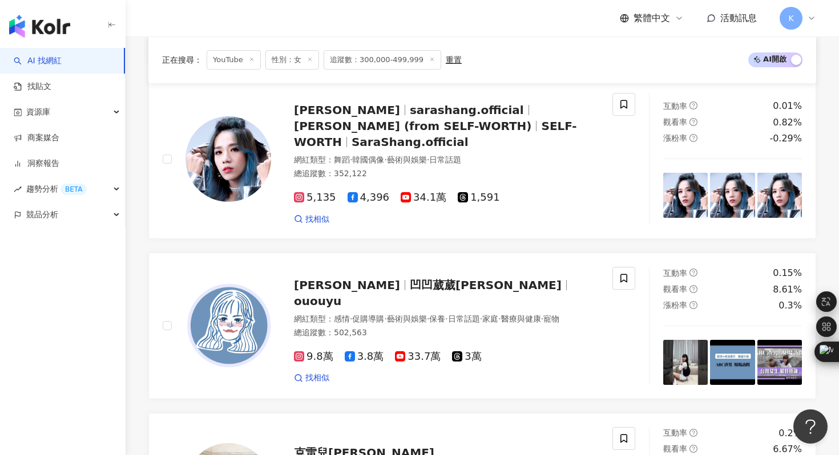
scroll to position [493, 0]
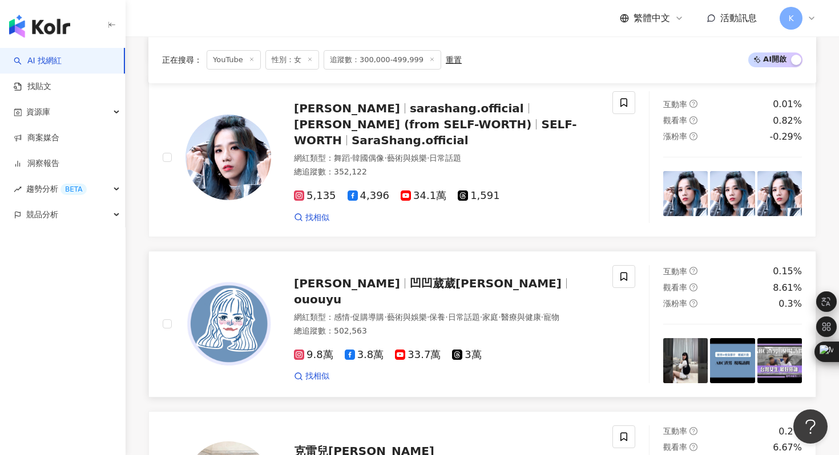
click at [240, 310] on img at bounding box center [228, 324] width 86 height 86
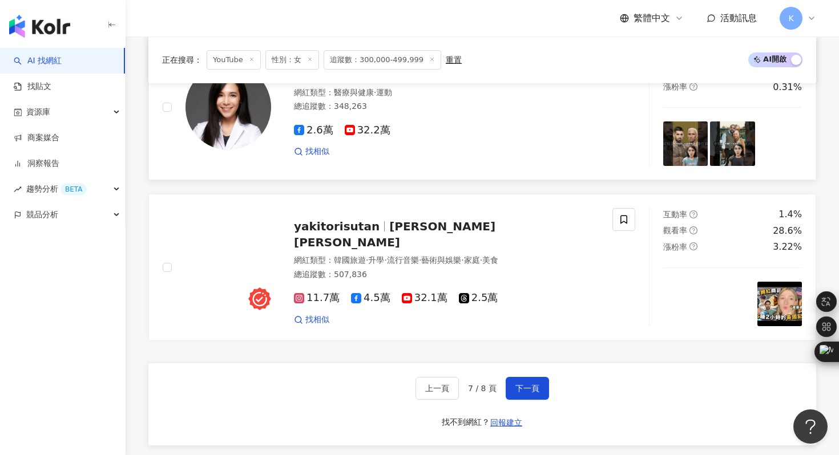
scroll to position [1845, 0]
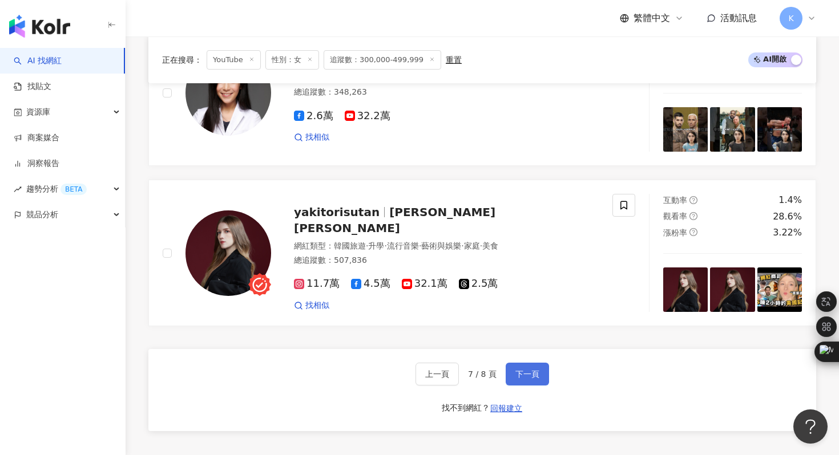
click at [521, 365] on button "下一頁" at bounding box center [527, 374] width 43 height 23
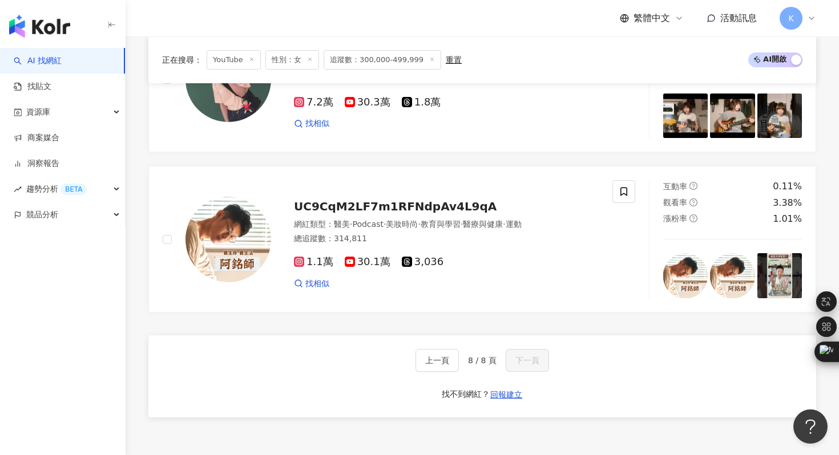
scroll to position [1562, 0]
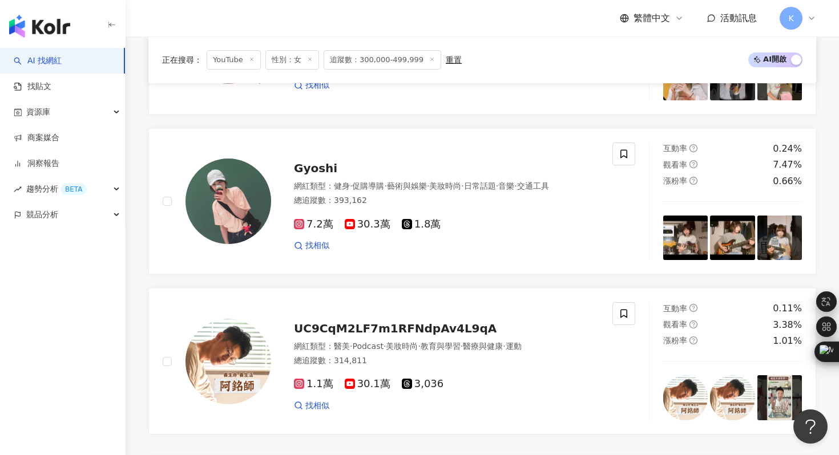
click at [248, 139] on link "Gyoshi 網紅類型 ： 健身 · 促購導購 · 藝術與娛樂 · 美妝時尚 · 日常話題 · 音樂 · 交通工具 總追蹤數 ： 393,162 7.2萬 3…" at bounding box center [482, 201] width 668 height 147
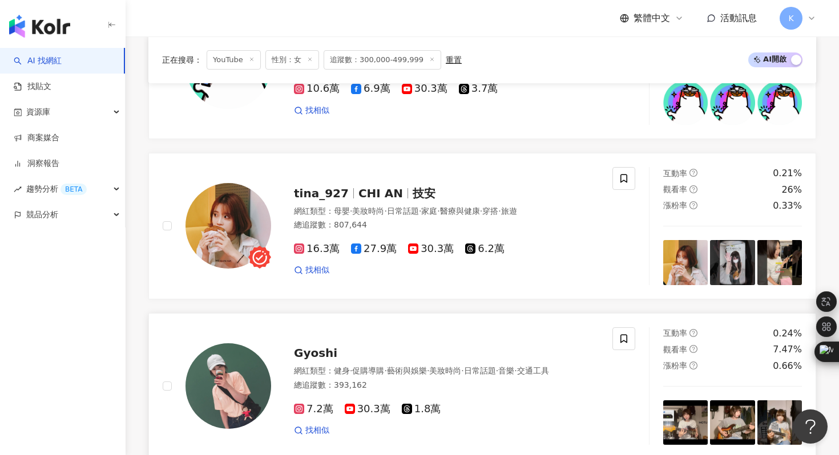
scroll to position [1378, 0]
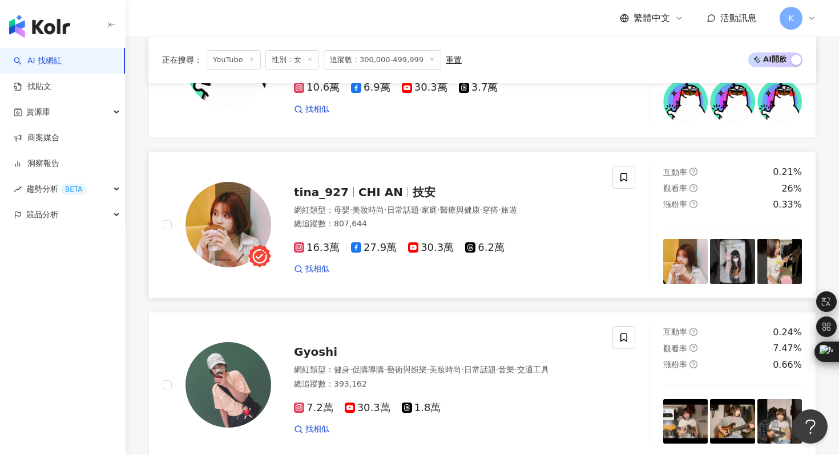
click at [257, 225] on img at bounding box center [228, 225] width 86 height 86
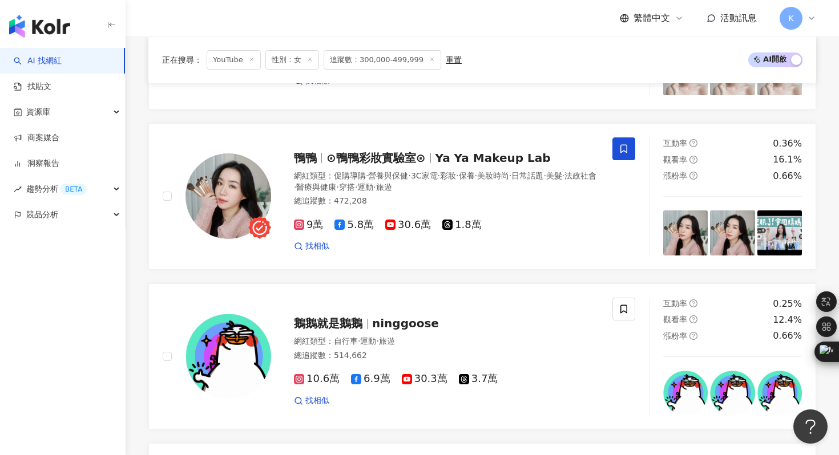
scroll to position [1064, 0]
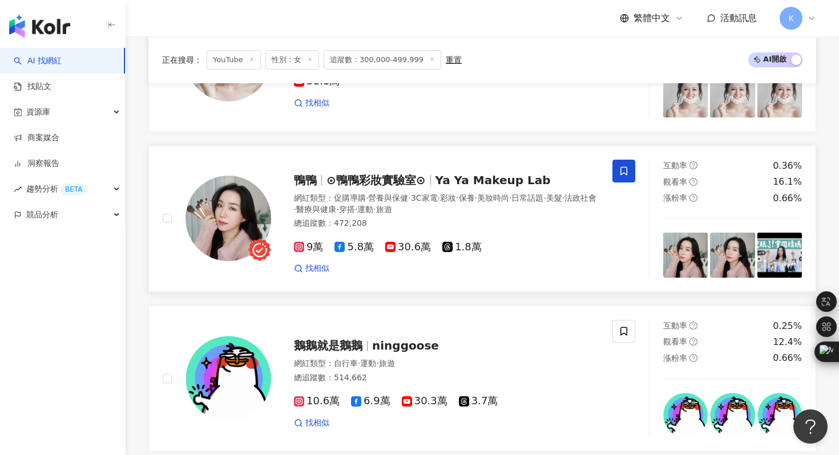
click at [245, 211] on img at bounding box center [228, 219] width 86 height 86
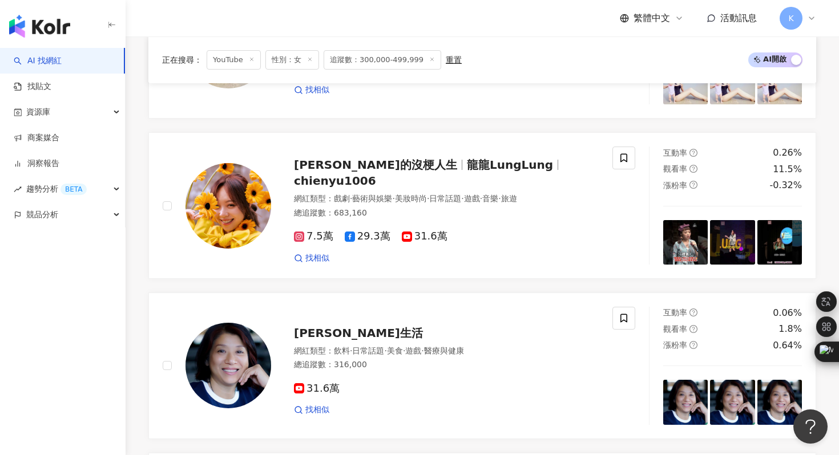
scroll to position [573, 0]
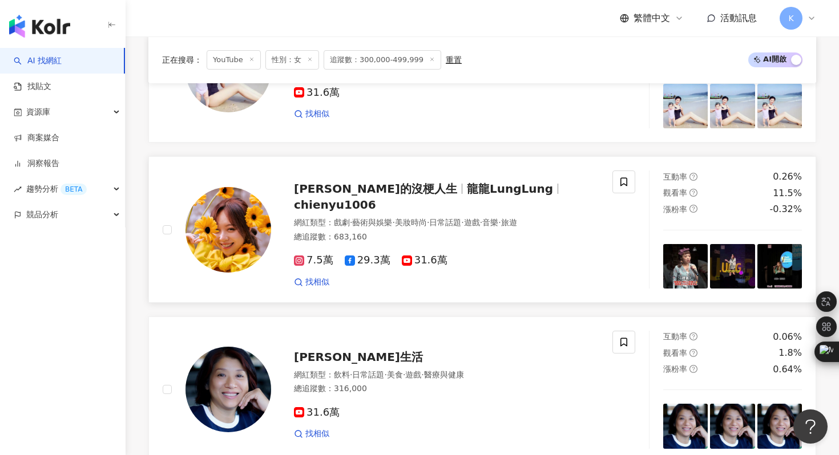
click at [221, 252] on img at bounding box center [228, 230] width 86 height 86
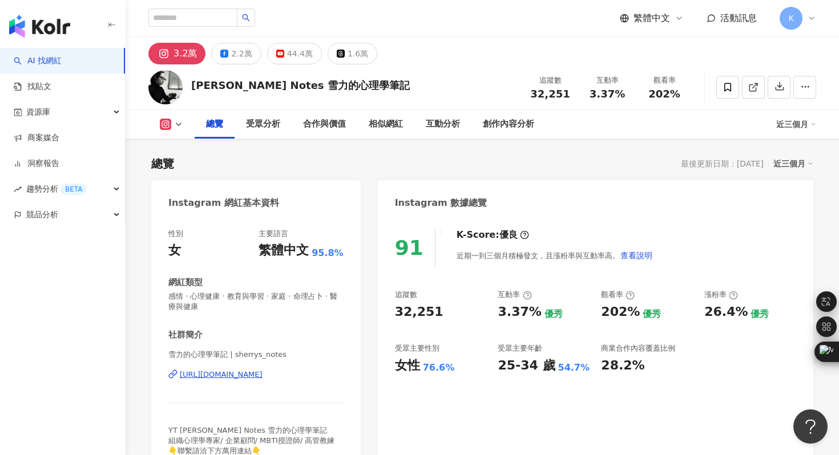
click at [299, 51] on div "44.4萬" at bounding box center [300, 54] width 26 height 16
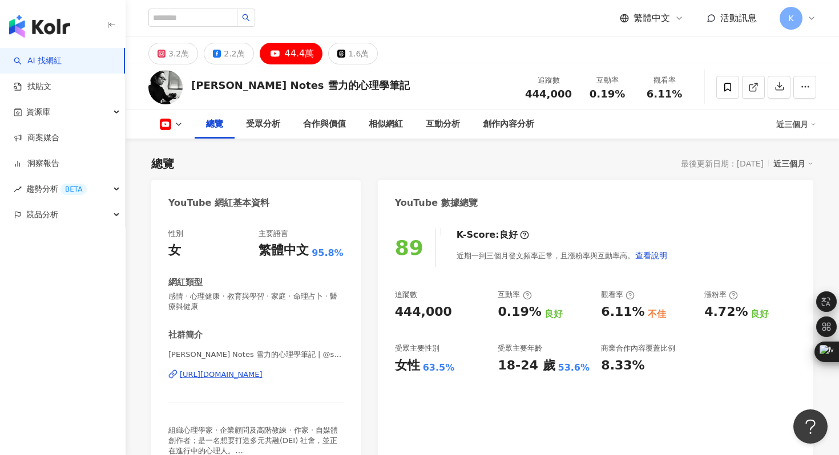
click at [263, 378] on div "[URL][DOMAIN_NAME]" at bounding box center [221, 375] width 83 height 10
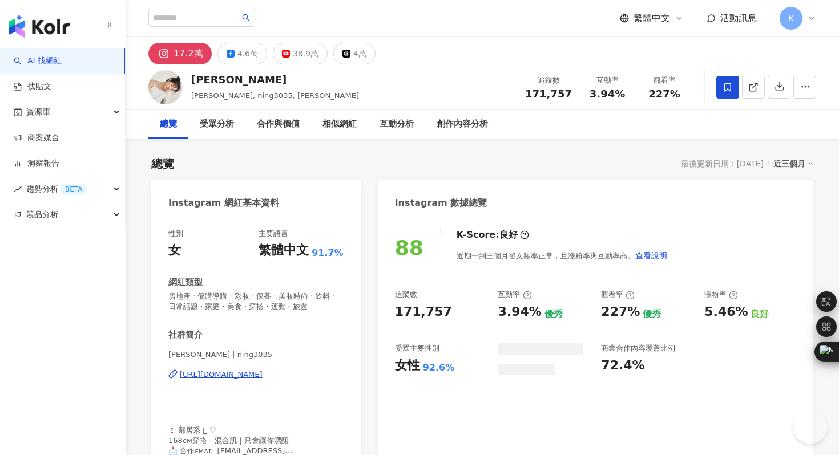
click at [295, 64] on div "居妮 Ginny, ning3035, 居妮Ginny Daily 追蹤數 171,757 互動率 3.94% 觀看率 227%" at bounding box center [482, 86] width 713 height 45
click at [296, 58] on div "38.9萬" at bounding box center [306, 54] width 26 height 16
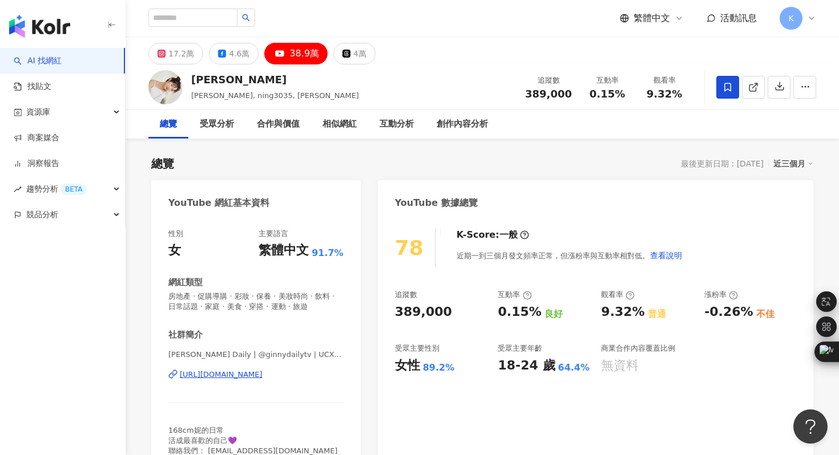
click at [259, 376] on div "https://www.youtube.com/channel/UCX-yj8EcJpokdzwT9zcO6AA" at bounding box center [221, 375] width 83 height 10
click at [196, 17] on input "search" at bounding box center [192, 18] width 89 height 18
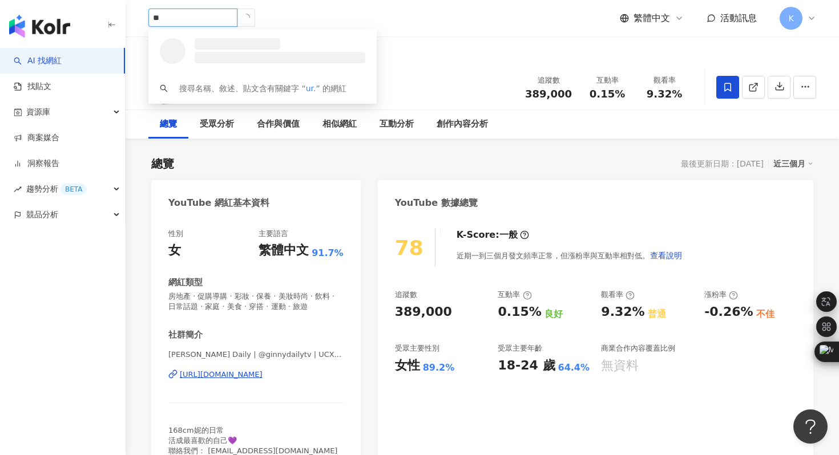
type input "*"
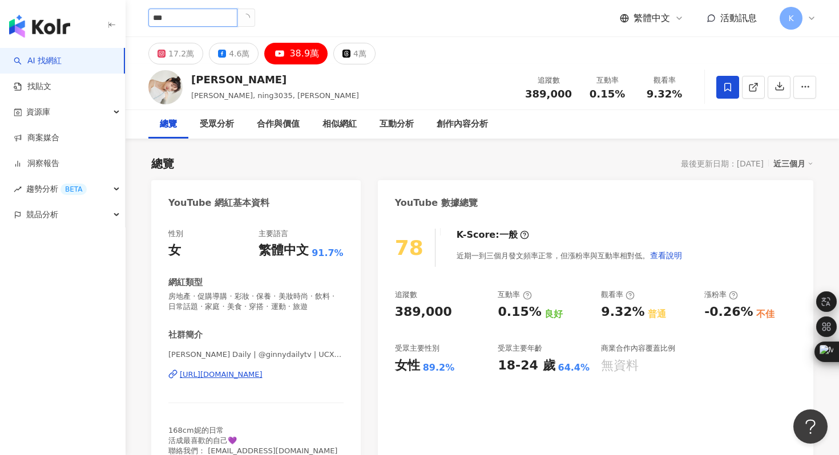
type input "***"
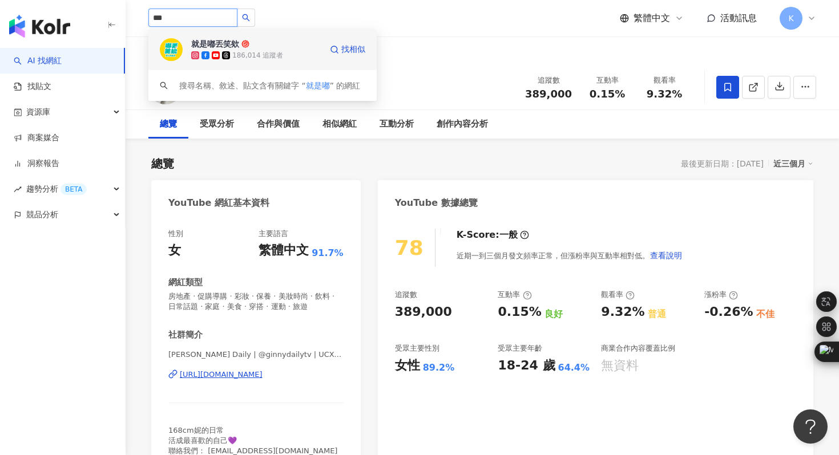
click at [171, 63] on div "就是嘟丟笑欸 186,014 追蹤者 找相似" at bounding box center [262, 49] width 228 height 41
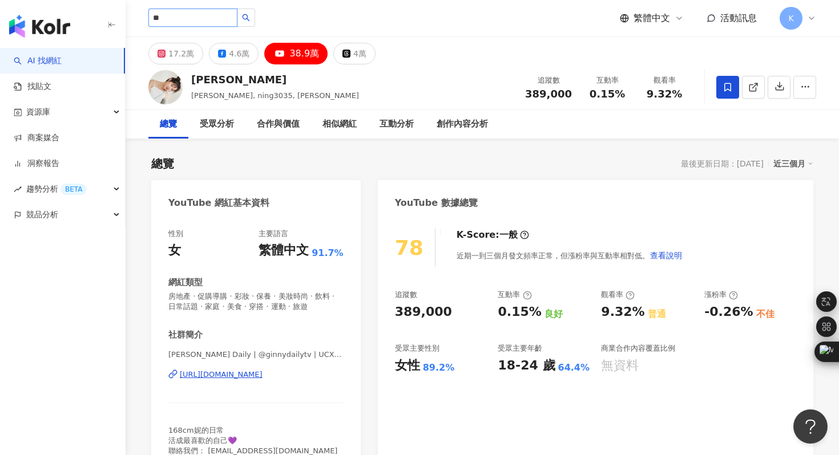
type input "*"
type input "***"
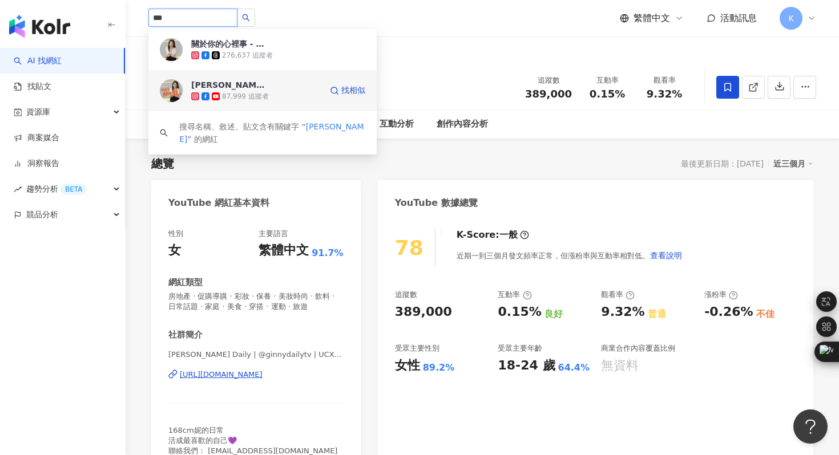
drag, startPoint x: 174, startPoint y: 53, endPoint x: 171, endPoint y: 90, distance: 37.2
click at [171, 90] on div "關於你的心裡事 - 周慕姿諮商心理師 276,637 追蹤者 周慕姿放心說 87,999 追蹤者 找相似 搜尋名稱、敘述、貼文含有關鍵字 “ 周慕姿 ” 的網紅" at bounding box center [262, 92] width 228 height 126
click at [171, 90] on img at bounding box center [171, 90] width 23 height 23
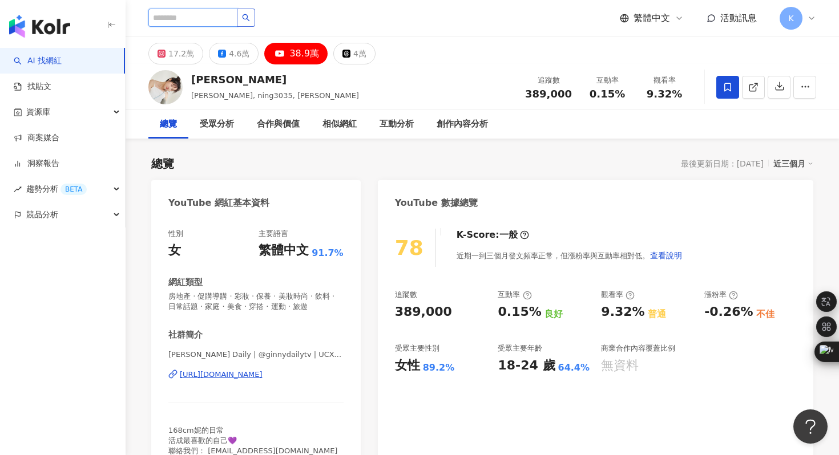
paste input "**********"
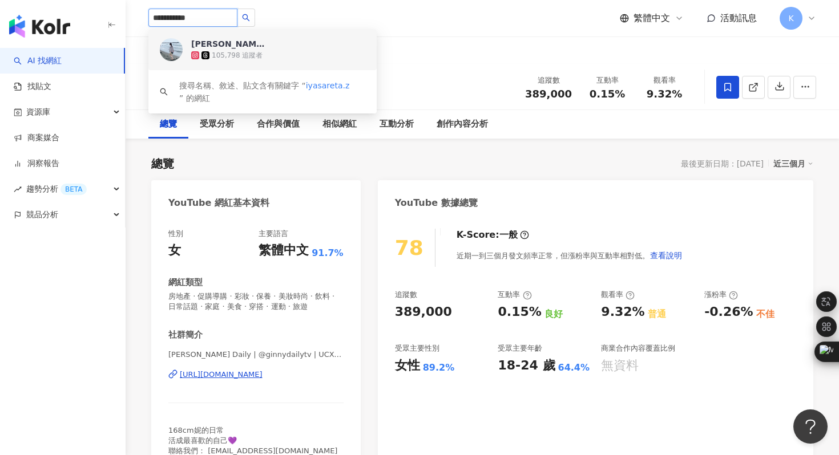
drag, startPoint x: 200, startPoint y: 17, endPoint x: 144, endPoint y: 15, distance: 56.5
click at [144, 15] on div "**********" at bounding box center [482, 18] width 713 height 37
paste input "search"
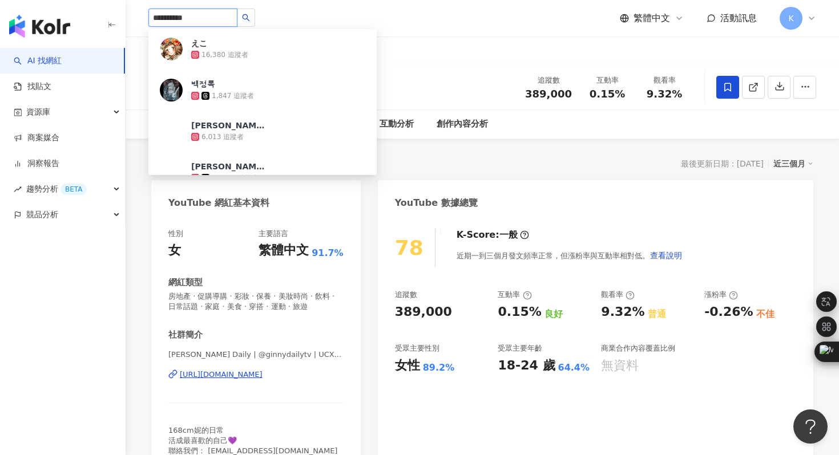
scroll to position [377, 0]
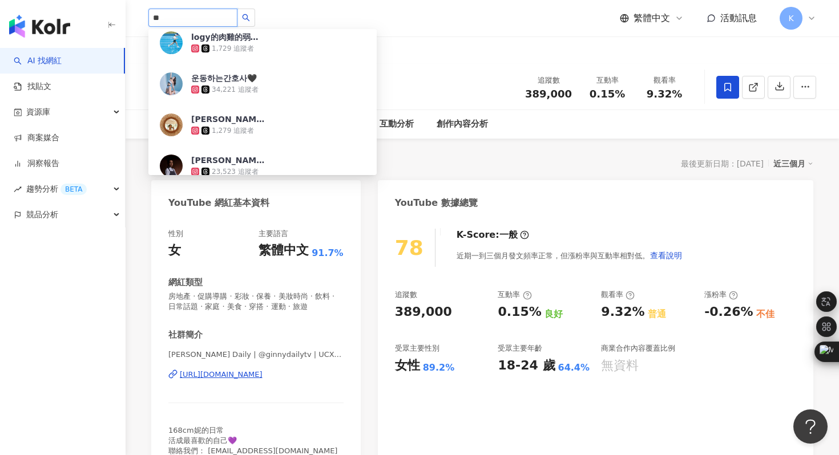
type input "*"
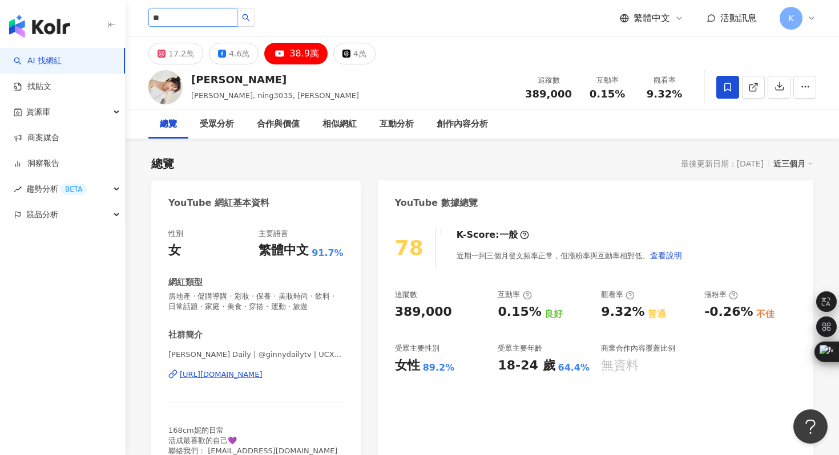
type input "*"
type input "***"
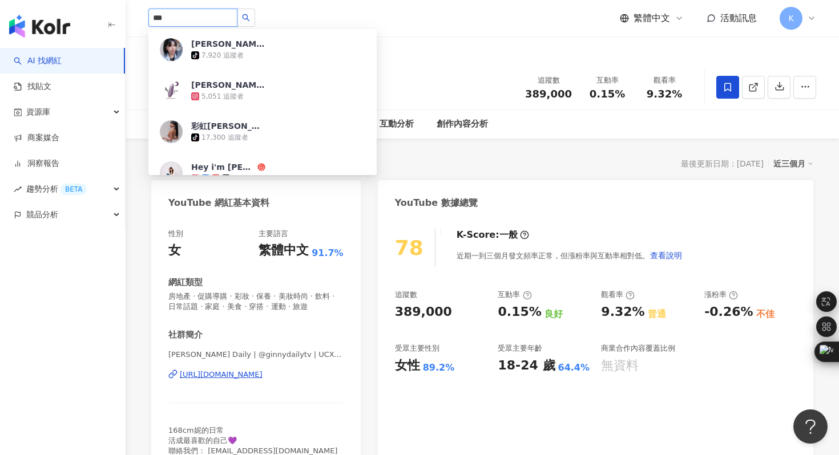
scroll to position [51, 0]
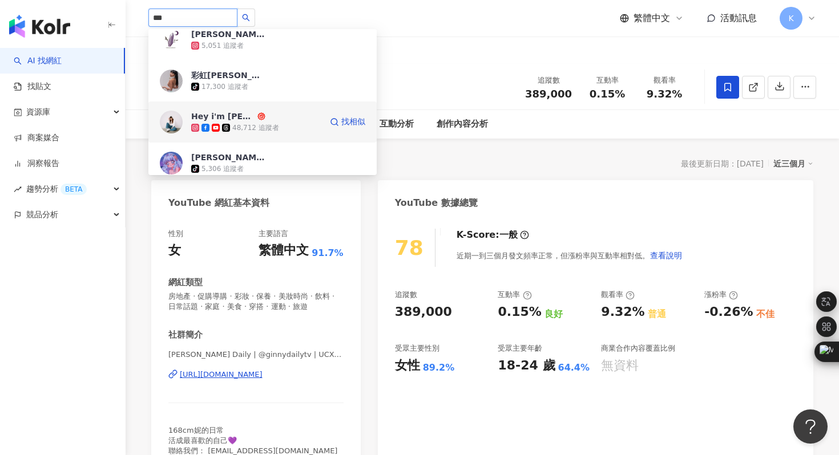
click at [176, 126] on img at bounding box center [171, 122] width 23 height 23
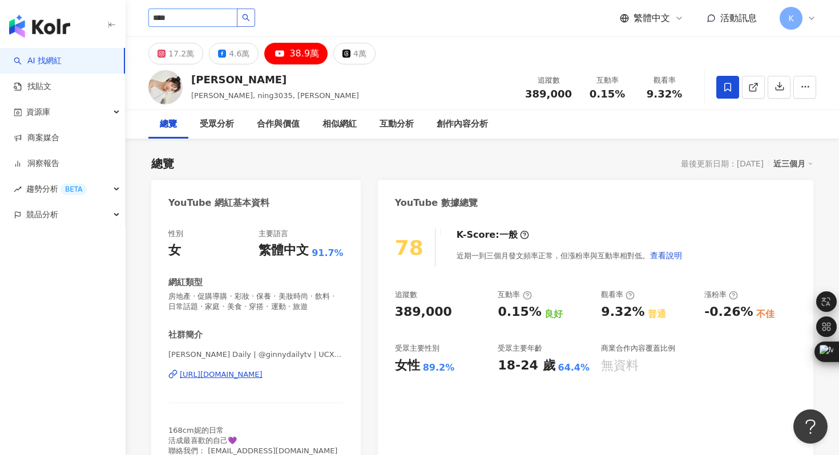
type input "***"
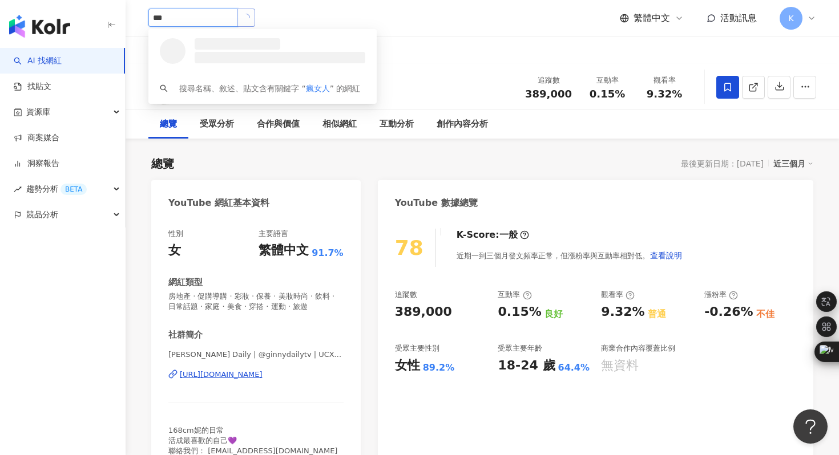
scroll to position [0, 0]
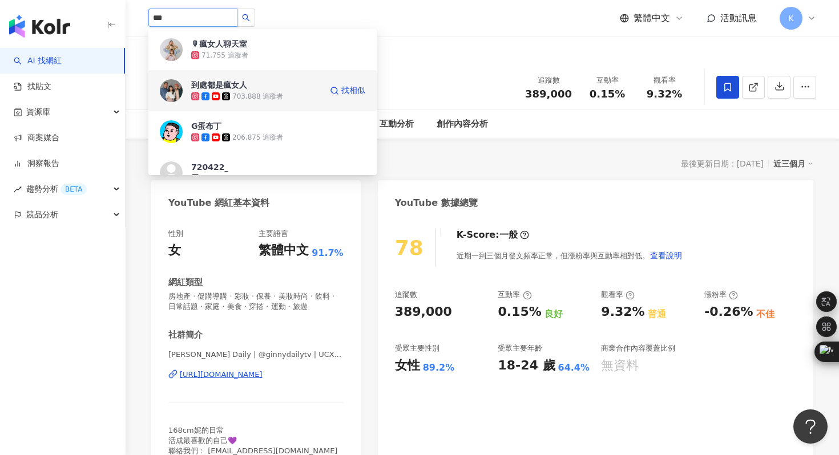
click at [175, 89] on img at bounding box center [171, 90] width 23 height 23
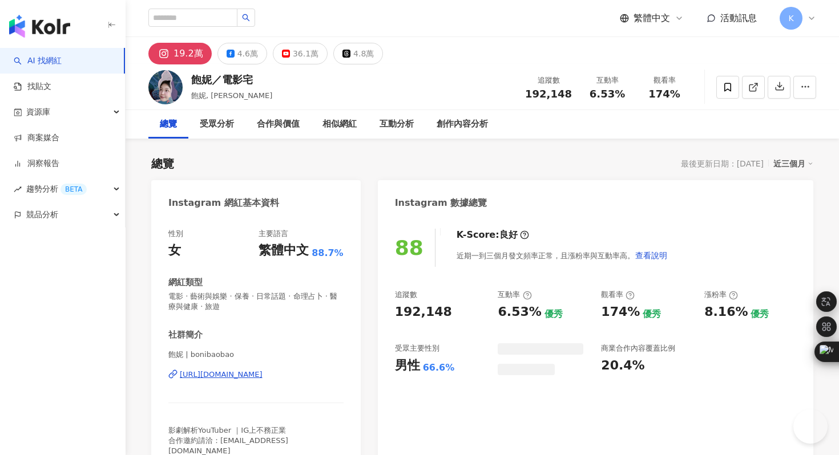
drag, startPoint x: 289, startPoint y: 57, endPoint x: 229, endPoint y: 414, distance: 362.4
click at [293, 57] on div "36.1萬" at bounding box center [306, 54] width 26 height 16
click at [251, 377] on div "[URL][DOMAIN_NAME]" at bounding box center [221, 375] width 83 height 10
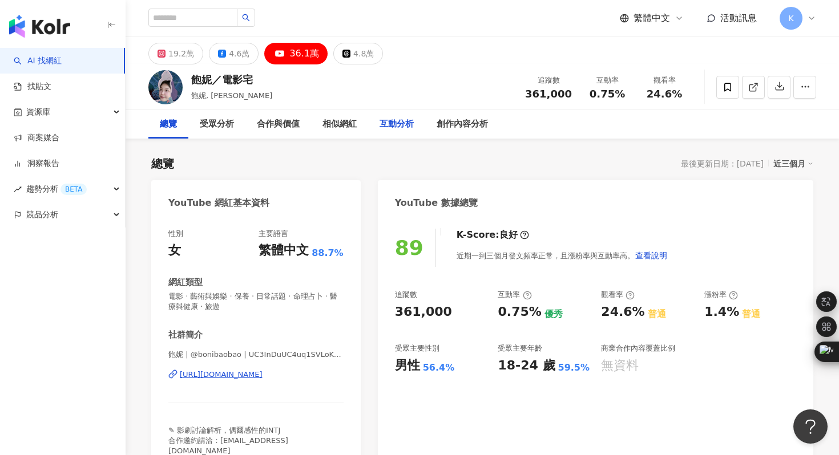
click at [406, 124] on div "互動分析" at bounding box center [397, 125] width 34 height 14
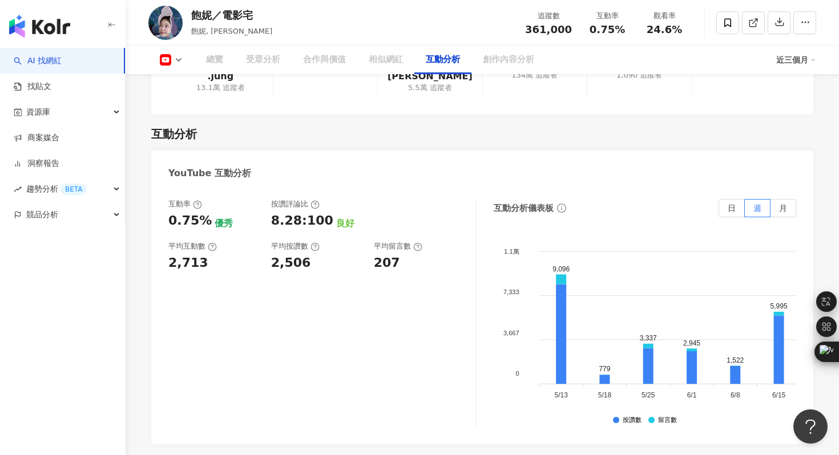
scroll to position [1981, 0]
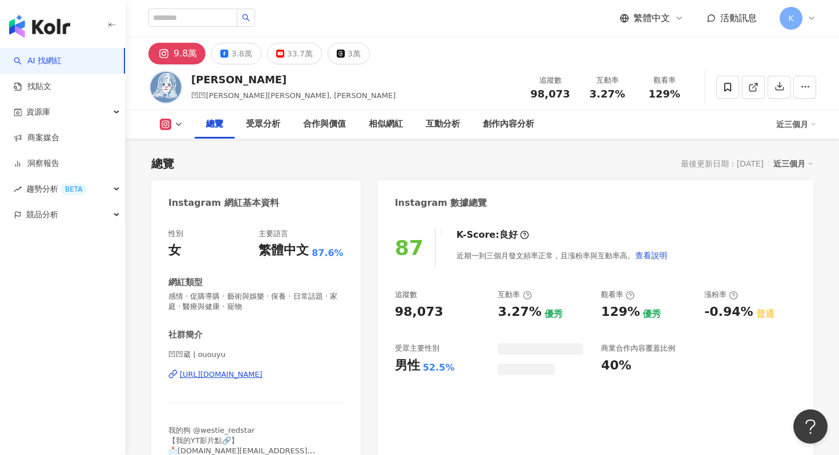
click at [299, 60] on div "33.7萬" at bounding box center [300, 54] width 26 height 16
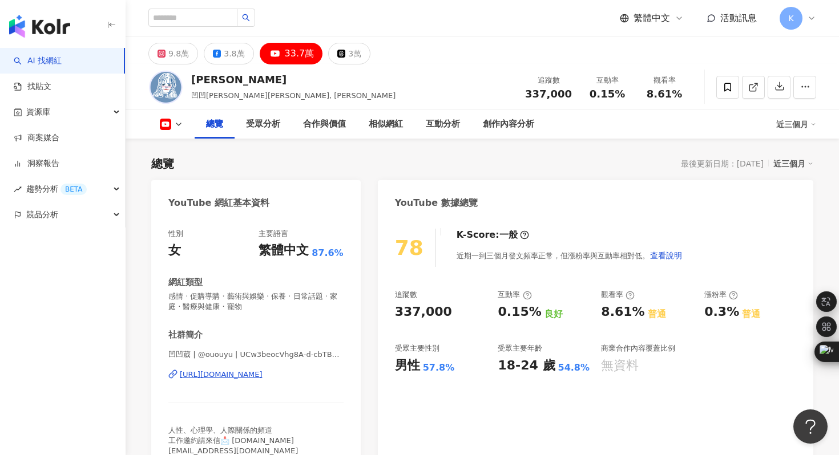
scroll to position [1, 0]
click at [263, 369] on div "https://www.youtube.com/channel/UCw3beocVhg8A-d-cbTBcUJg" at bounding box center [221, 374] width 83 height 10
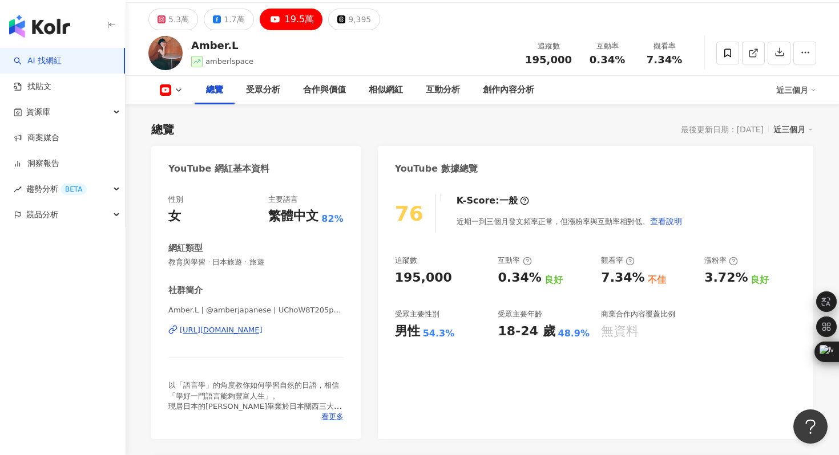
scroll to position [53, 0]
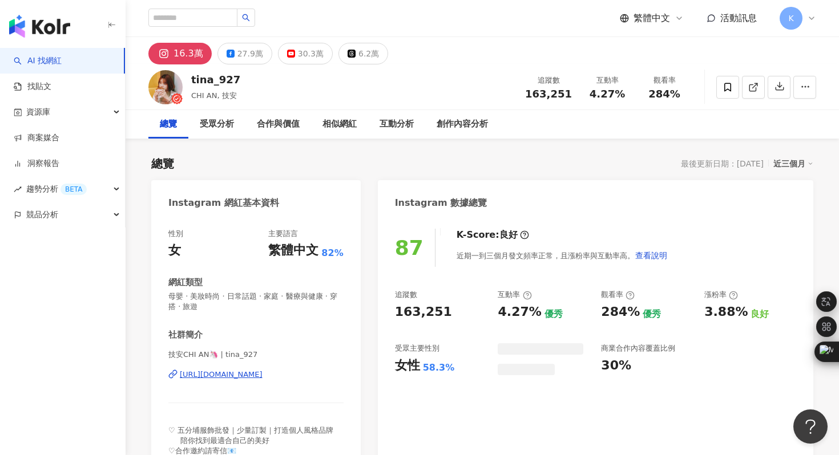
click at [309, 56] on div "30.3萬" at bounding box center [311, 54] width 26 height 16
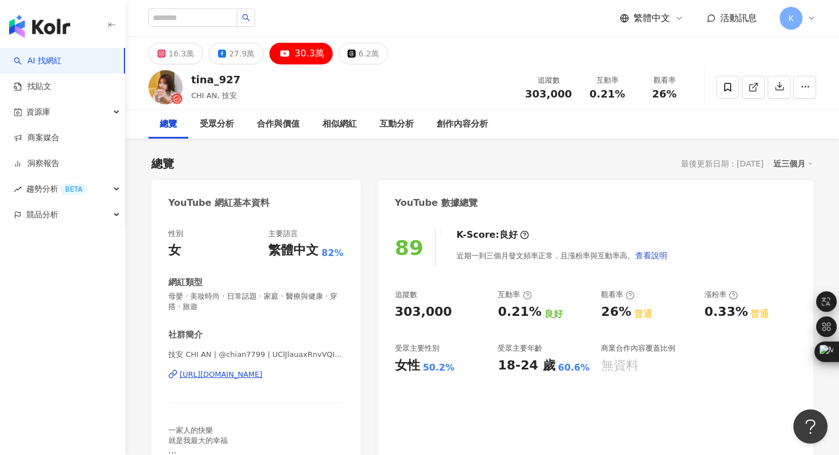
click at [263, 373] on div "https://www.youtube.com/channel/UClJlauaxRnvVQI63fRmHpMA" at bounding box center [221, 375] width 83 height 10
click at [263, 378] on div "https://www.youtube.com/channel/UClJlauaxRnvVQI63fRmHpMA" at bounding box center [221, 375] width 83 height 10
click at [394, 129] on div "互動分析" at bounding box center [397, 125] width 34 height 14
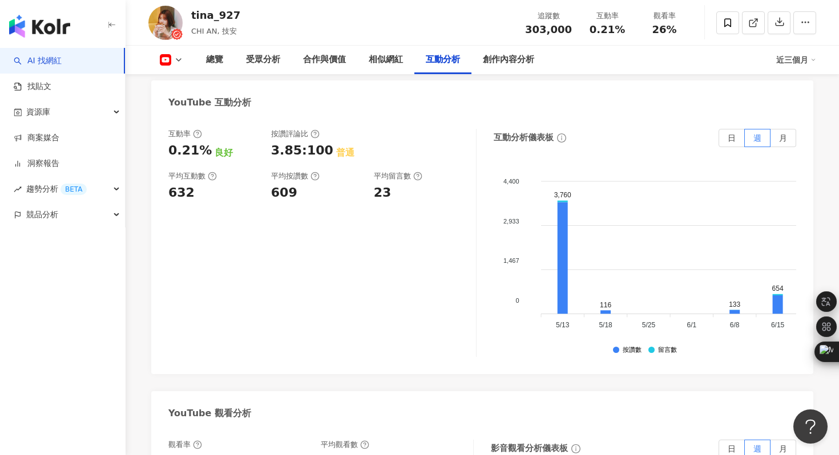
scroll to position [1785, 0]
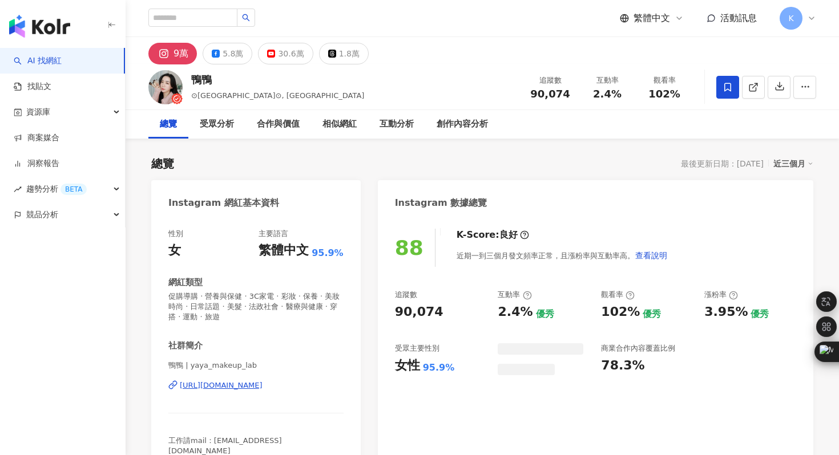
click at [406, 30] on div "繁體中文 活動訊息 K" at bounding box center [482, 18] width 668 height 37
click at [286, 59] on div "30.6萬" at bounding box center [291, 54] width 26 height 16
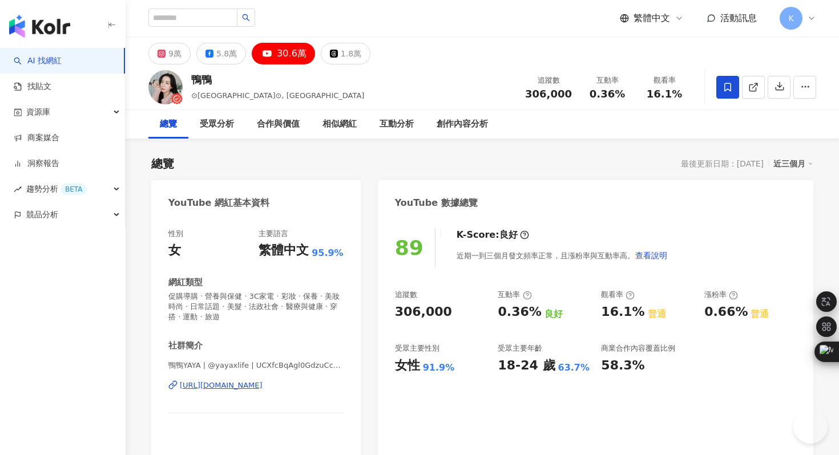
click at [252, 384] on div "[URL][DOMAIN_NAME]" at bounding box center [221, 386] width 83 height 10
click at [393, 122] on div "互動分析" at bounding box center [397, 125] width 34 height 14
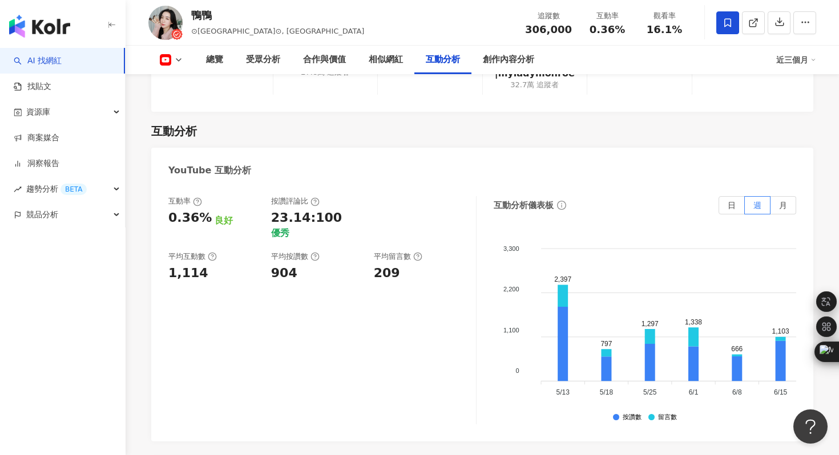
scroll to position [2080, 0]
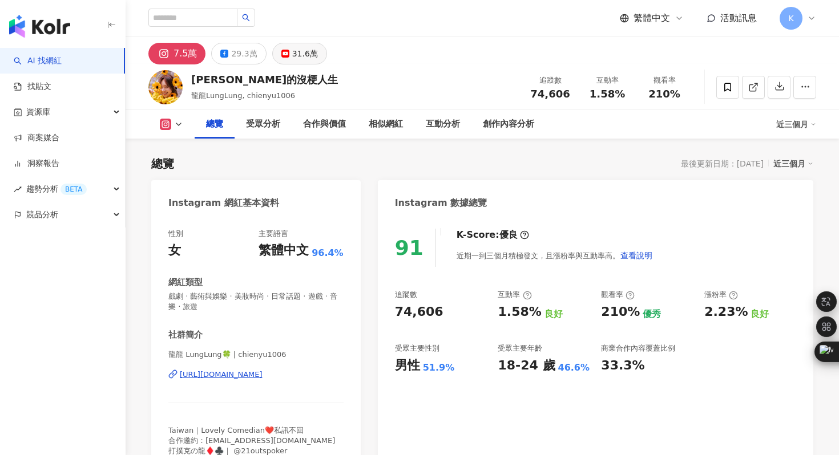
click at [302, 55] on div "31.6萬" at bounding box center [305, 54] width 26 height 16
click at [280, 391] on div "龍龍 LungLung🍀 | chienyu1006 https://www.instagram.com/chienyu1006/" at bounding box center [255, 383] width 175 height 67
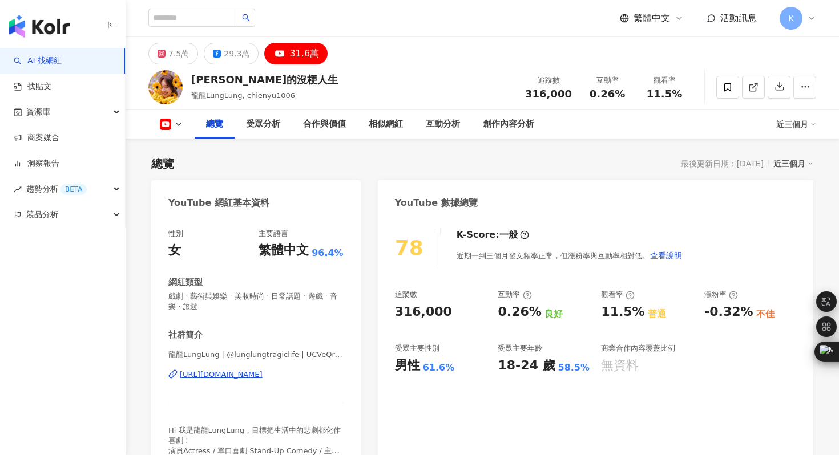
click at [263, 377] on div "https://www.youtube.com/channel/UCVeQrZaD8fOlB5zcxIzFUtg" at bounding box center [221, 375] width 83 height 10
click at [435, 127] on div "互動分析" at bounding box center [443, 125] width 34 height 14
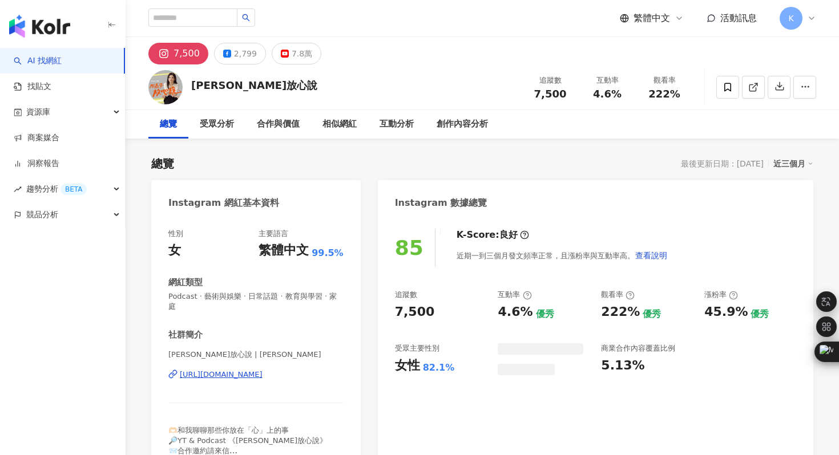
click at [295, 54] on div "7.8萬" at bounding box center [302, 54] width 21 height 16
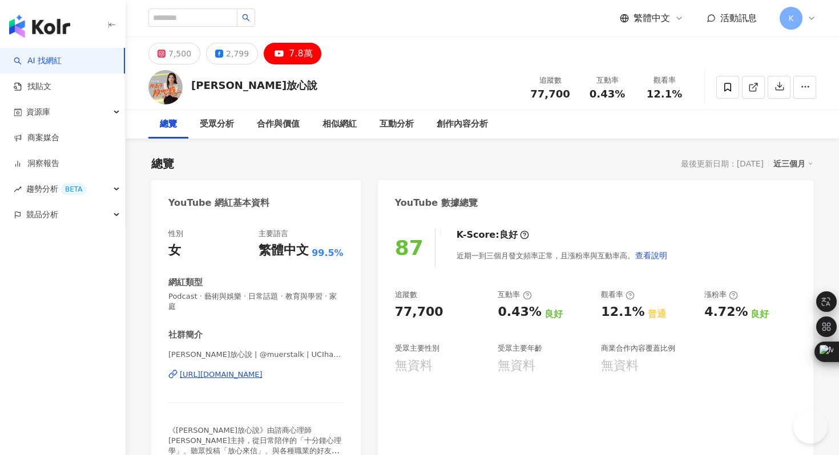
click at [255, 370] on div "[URL][DOMAIN_NAME]" at bounding box center [221, 375] width 83 height 10
click at [396, 126] on div "互動分析" at bounding box center [397, 125] width 34 height 14
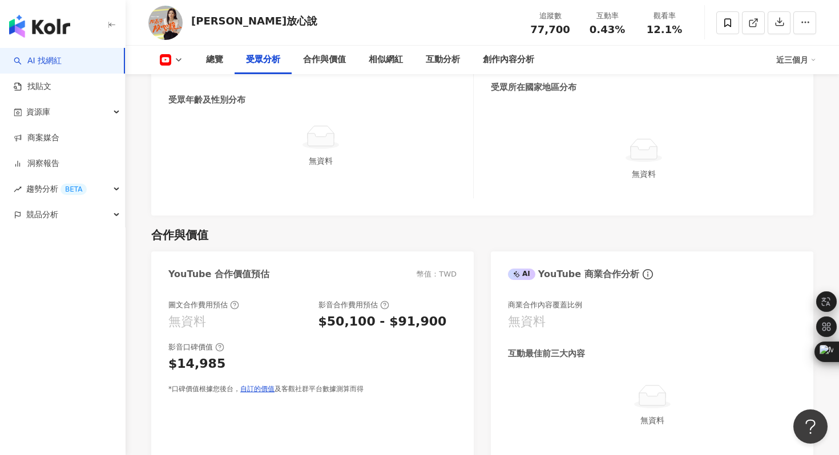
scroll to position [1098, 0]
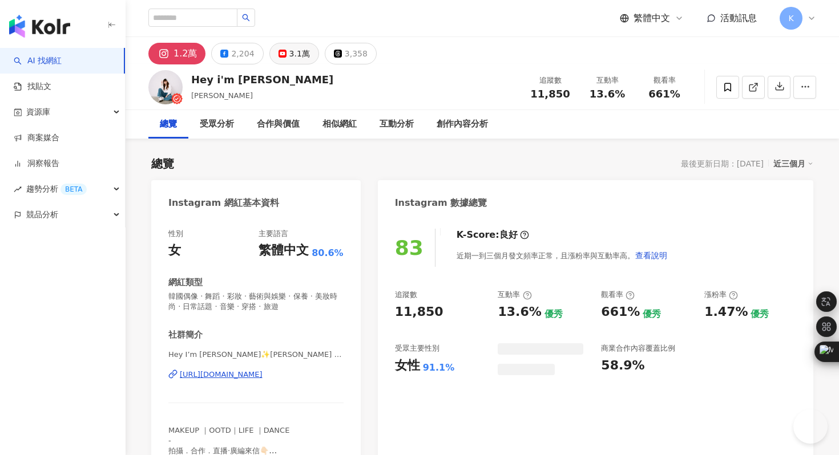
click at [301, 55] on div "3.1萬" at bounding box center [299, 54] width 21 height 16
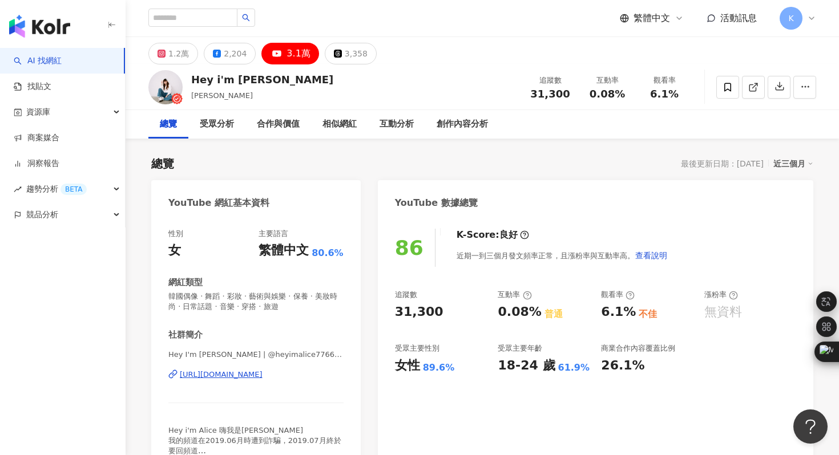
click at [263, 370] on div "https://www.youtube.com/channel/UC97YgNWD6QO5mRN3UgJ7VRQ" at bounding box center [221, 375] width 83 height 10
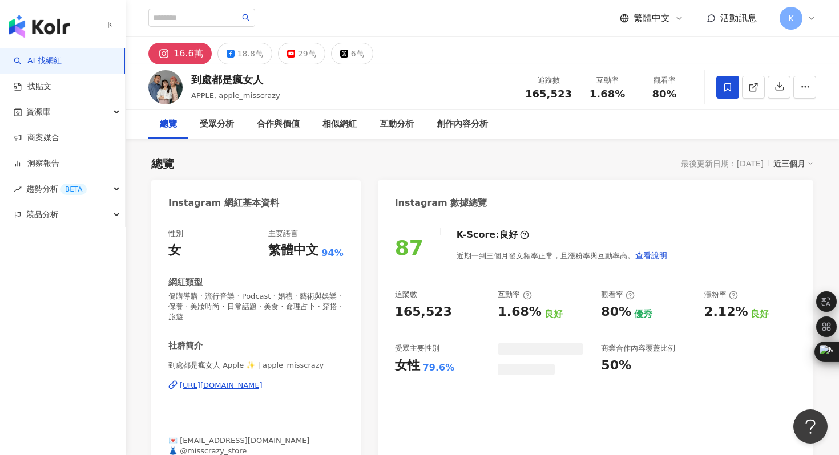
click at [298, 51] on div "29萬" at bounding box center [307, 54] width 18 height 16
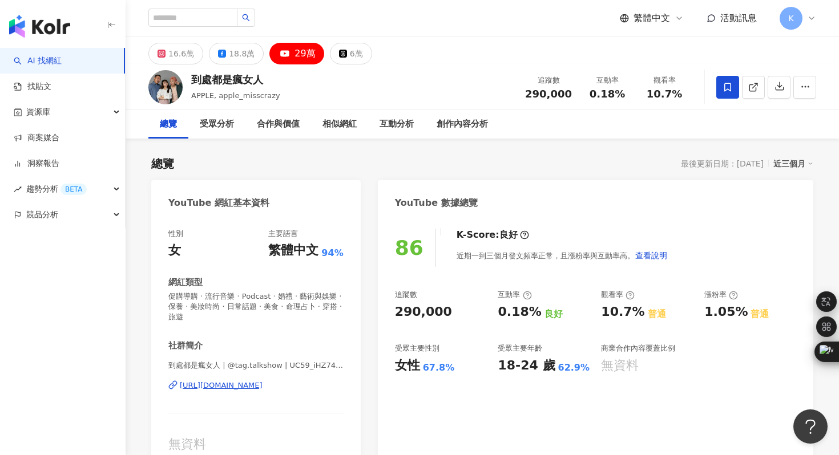
click at [259, 385] on div "[URL][DOMAIN_NAME]" at bounding box center [221, 386] width 83 height 10
click at [404, 127] on div "互動分析" at bounding box center [397, 125] width 34 height 14
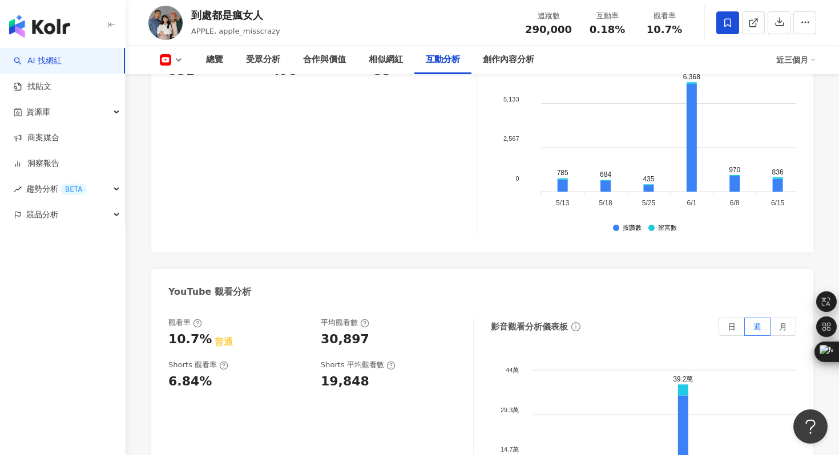
scroll to position [1983, 0]
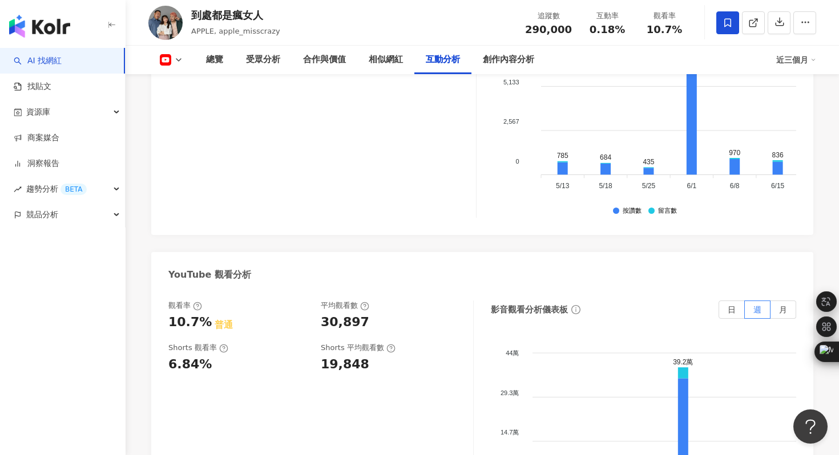
click at [189, 17] on div "繁體中文 活動訊息 K 16.6萬 18.8萬 29萬 6萬 到處都是瘋女人 APPLE, apple_misscrazy 追蹤數 290,000 互動率 0…" at bounding box center [419, 33] width 839 height 4033
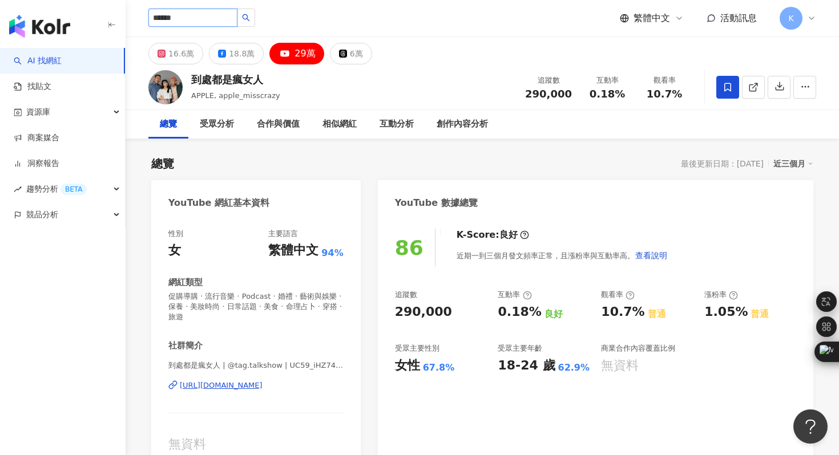
type input "****"
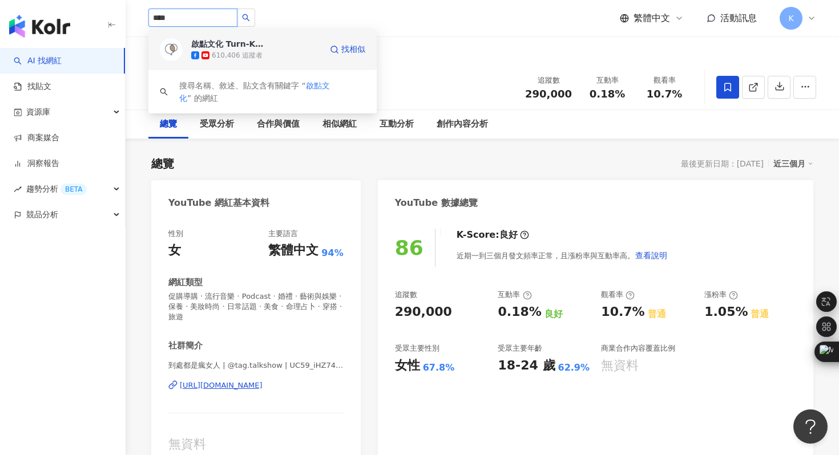
click at [171, 43] on img at bounding box center [171, 49] width 23 height 23
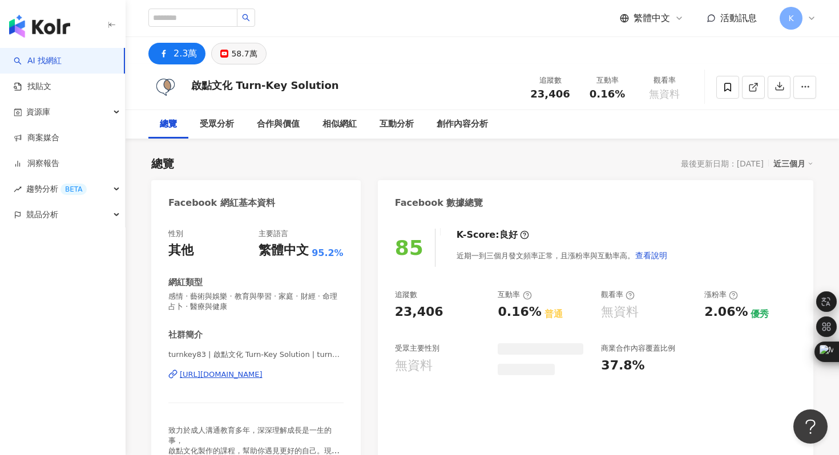
click at [234, 55] on div "58.7萬" at bounding box center [244, 54] width 26 height 16
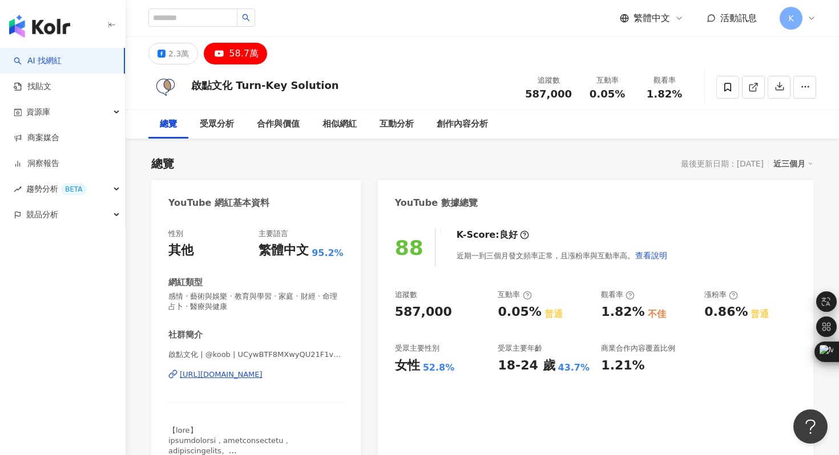
click at [245, 372] on div "https://www.youtube.com/channel/UCywBTF8MXwyQU21F1vHMnfw" at bounding box center [221, 375] width 83 height 10
